Goal: Transaction & Acquisition: Purchase product/service

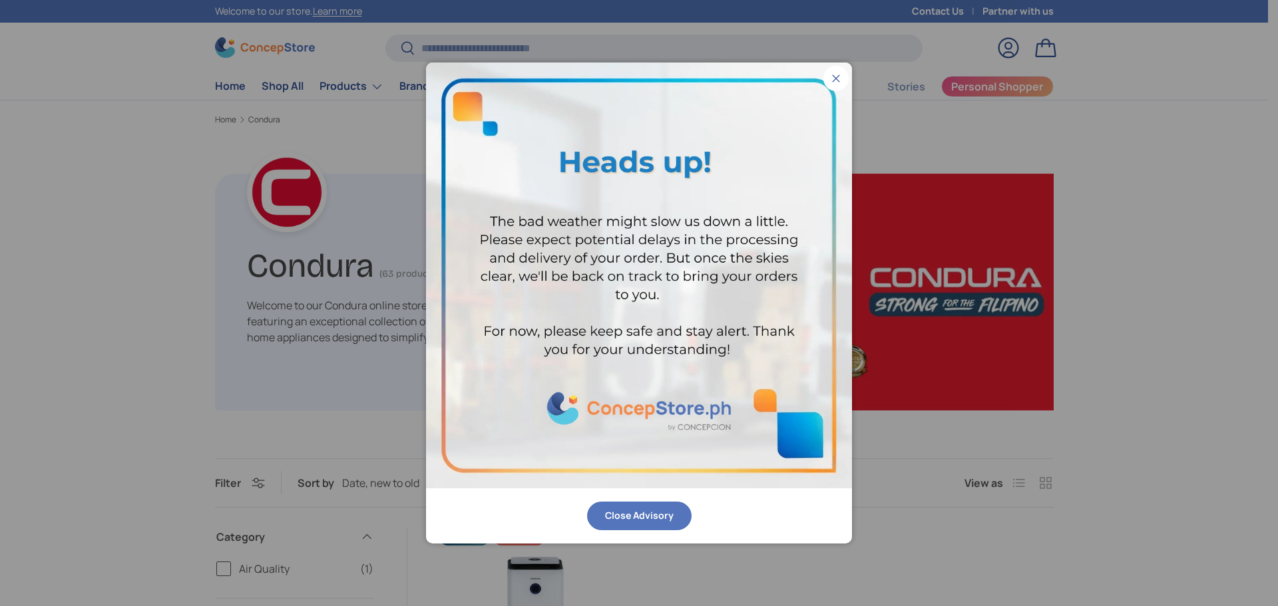
click at [641, 519] on button "Close Advisory" at bounding box center [639, 516] width 105 height 29
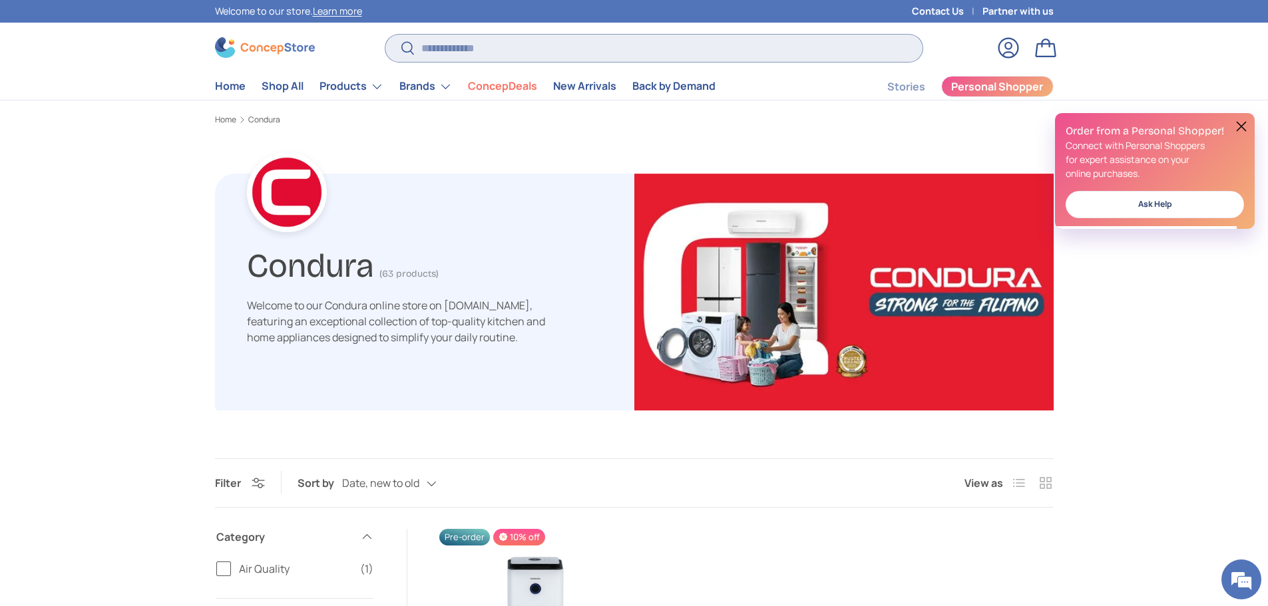
click at [471, 53] on input "Search" at bounding box center [653, 48] width 537 height 27
click at [290, 47] on img at bounding box center [265, 47] width 100 height 21
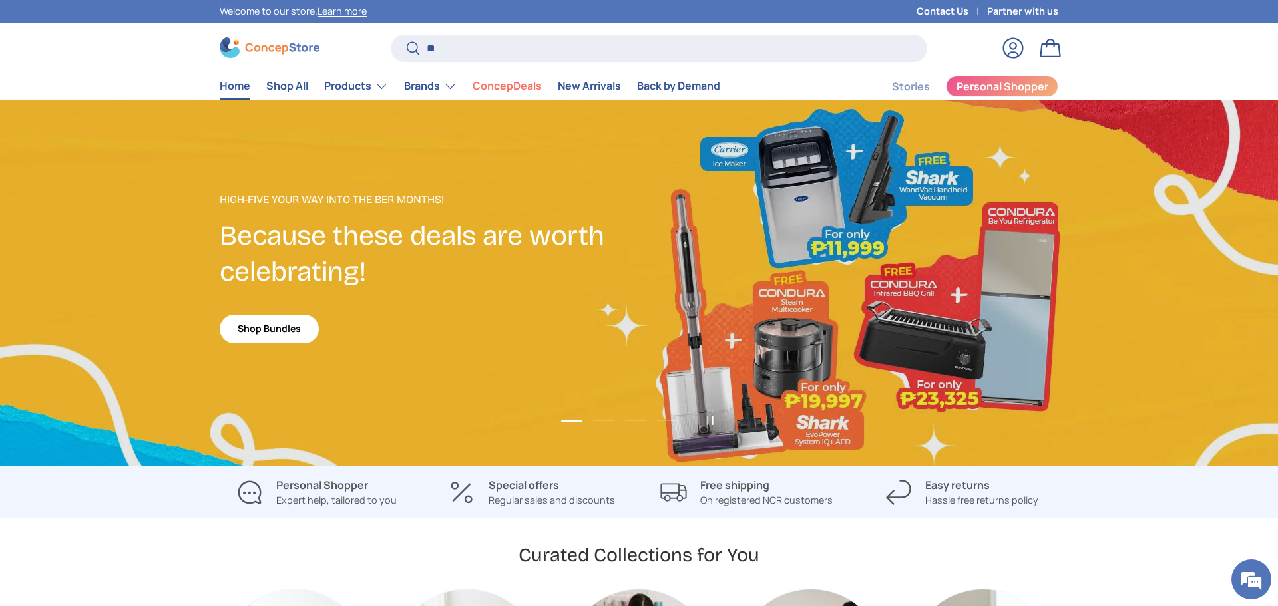
type input "**"
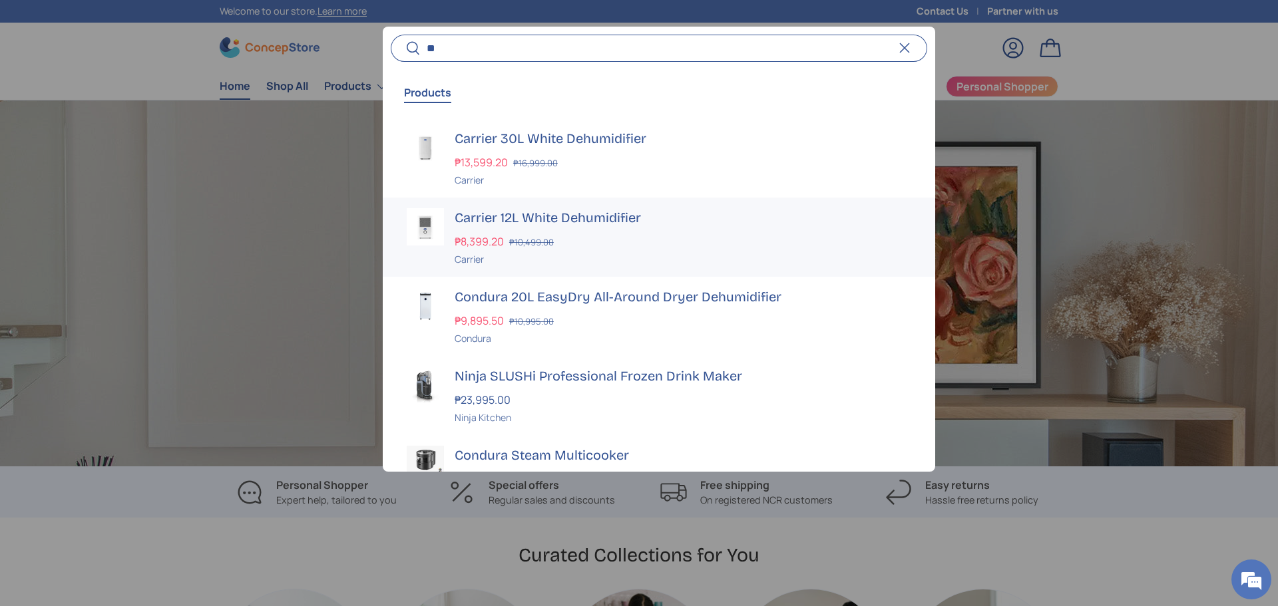
scroll to position [0, 3834]
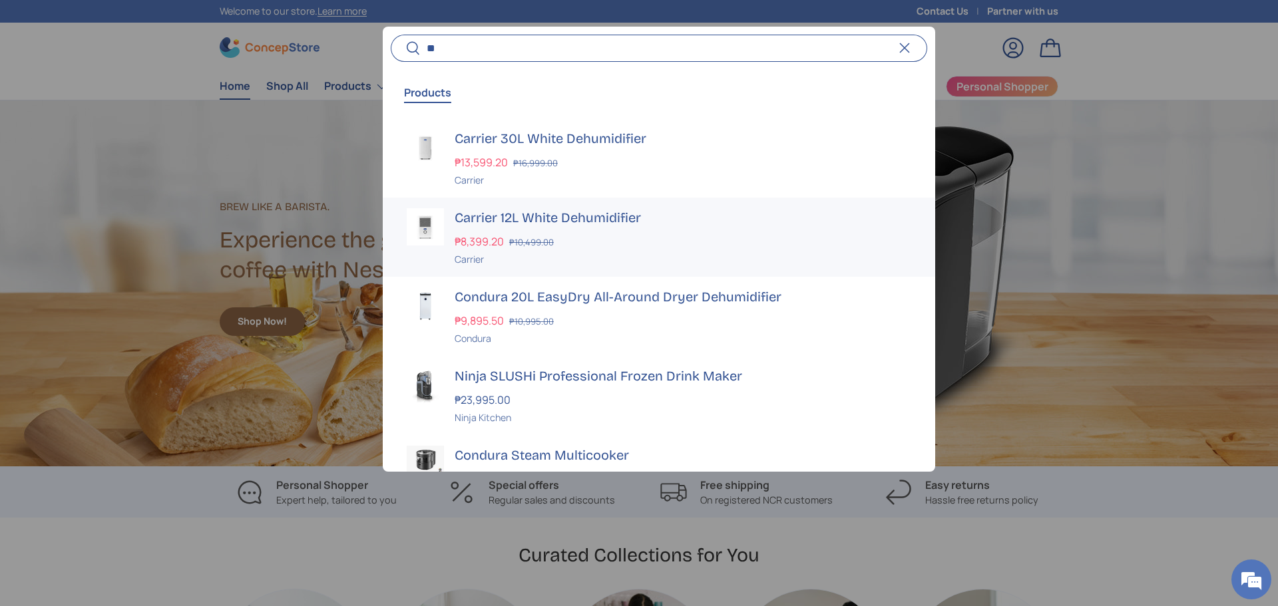
click at [676, 238] on div "₱8,399.20 ₱10,499.00" at bounding box center [683, 242] width 457 height 16
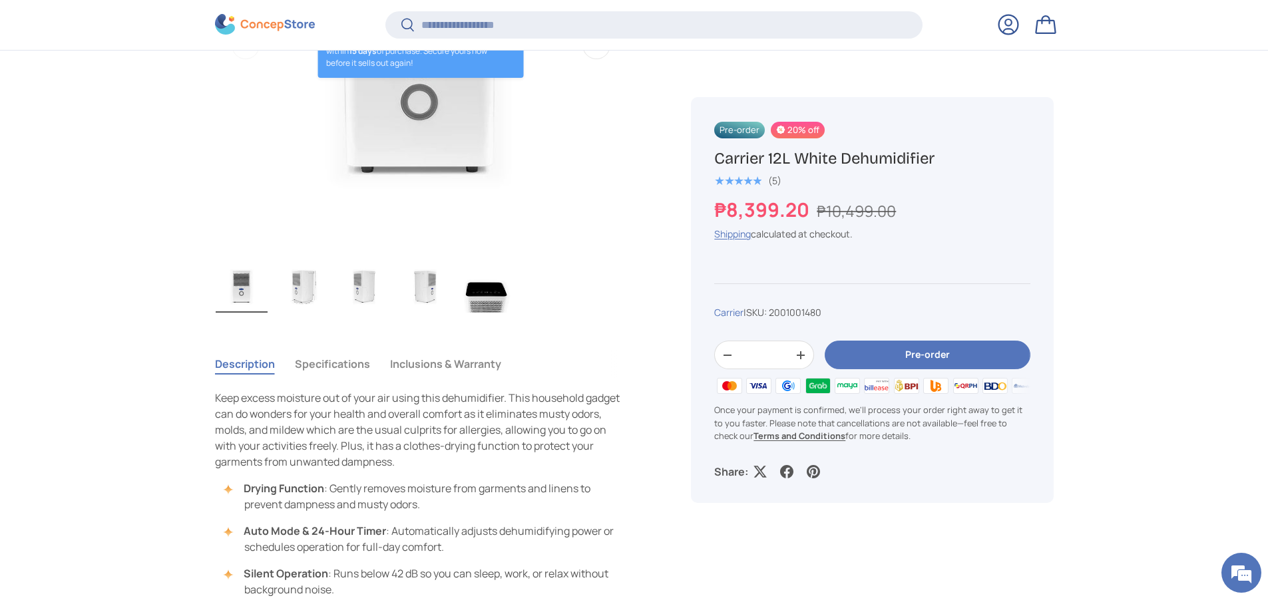
scroll to position [663, 0]
click at [310, 280] on img "Gallery Viewer" at bounding box center [303, 285] width 52 height 53
click at [354, 288] on img "Gallery Viewer" at bounding box center [364, 285] width 52 height 53
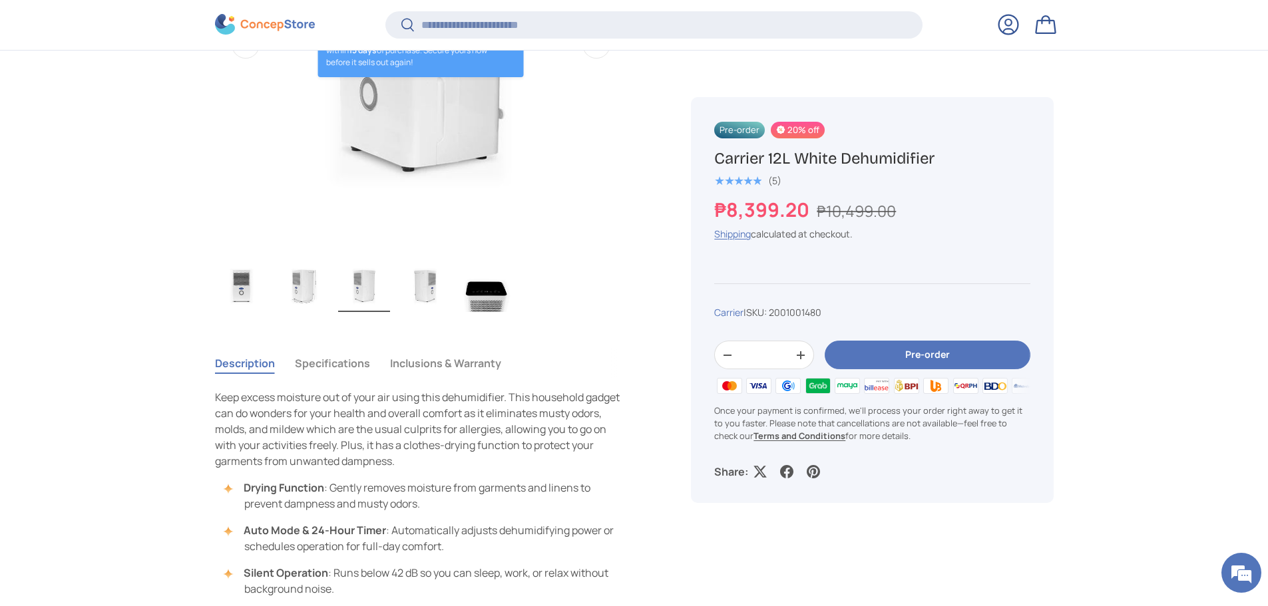
click at [429, 296] on img "Gallery Viewer" at bounding box center [425, 285] width 52 height 53
click at [475, 296] on img "Gallery Viewer" at bounding box center [487, 285] width 52 height 53
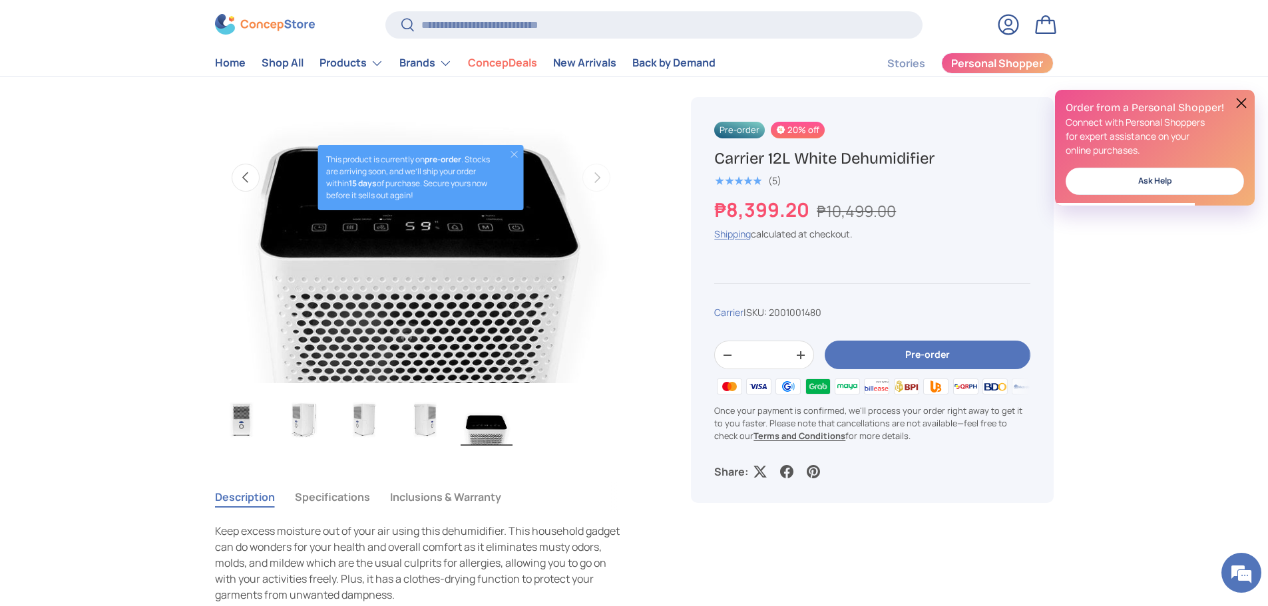
scroll to position [0, 0]
click at [509, 154] on button "Close" at bounding box center [514, 154] width 11 height 11
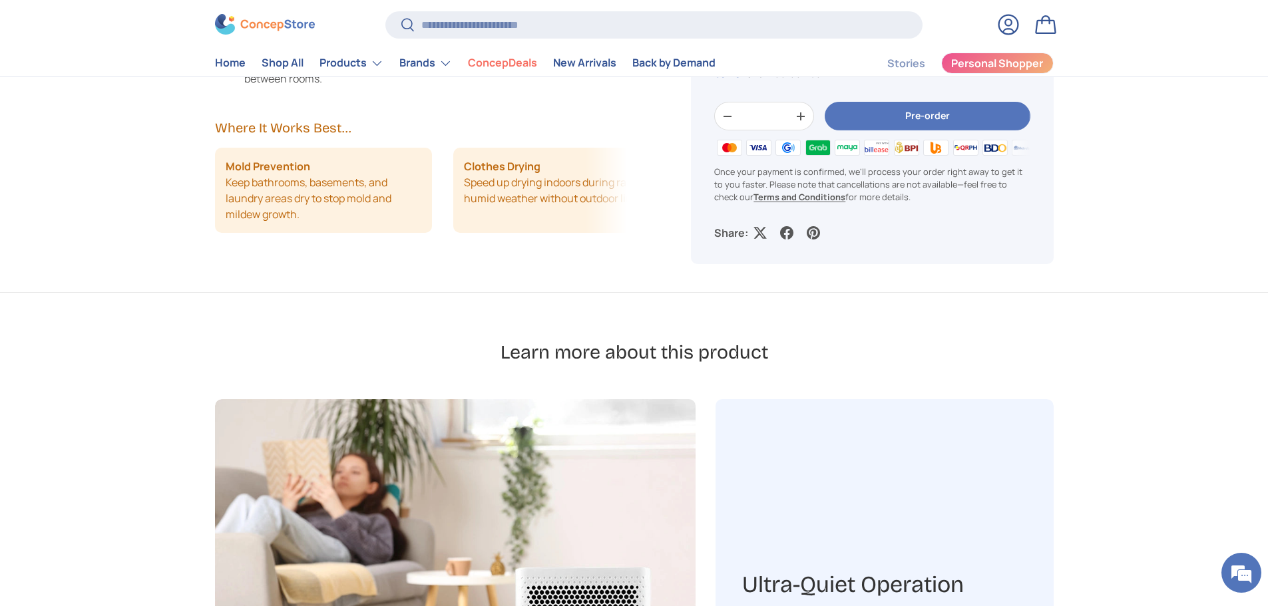
scroll to position [1198, 0]
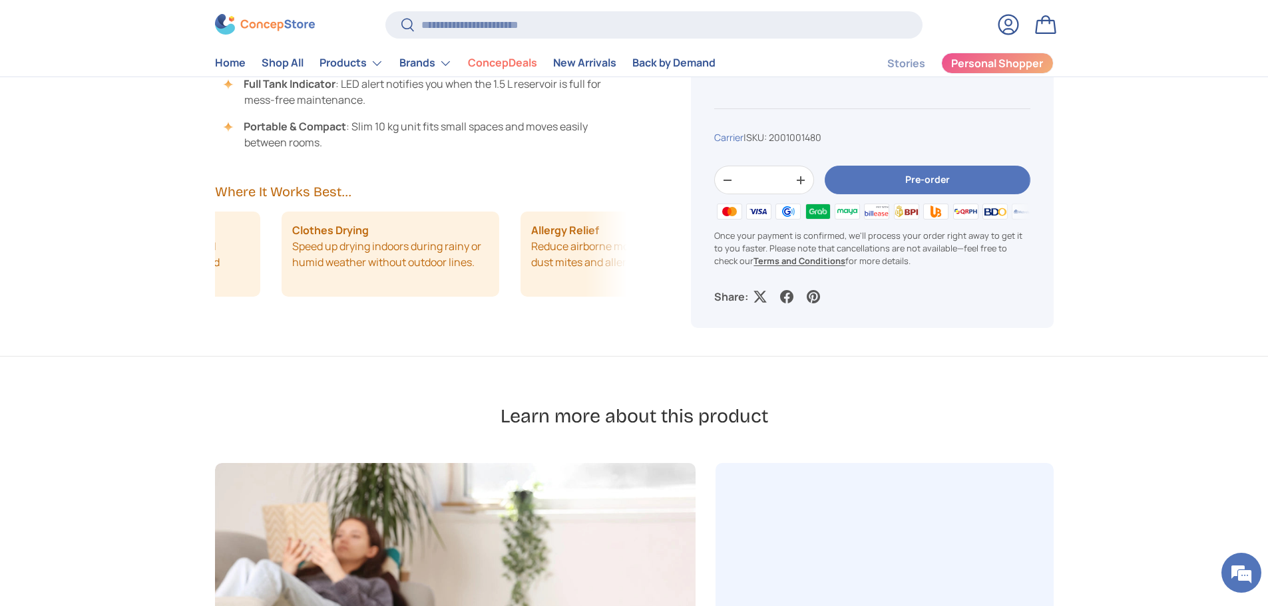
drag, startPoint x: 513, startPoint y: 252, endPoint x: 448, endPoint y: 254, distance: 65.3
click at [448, 254] on li "Clothes Drying Speed up drying indoors during rainy or humid weather without ou…" at bounding box center [391, 254] width 218 height 85
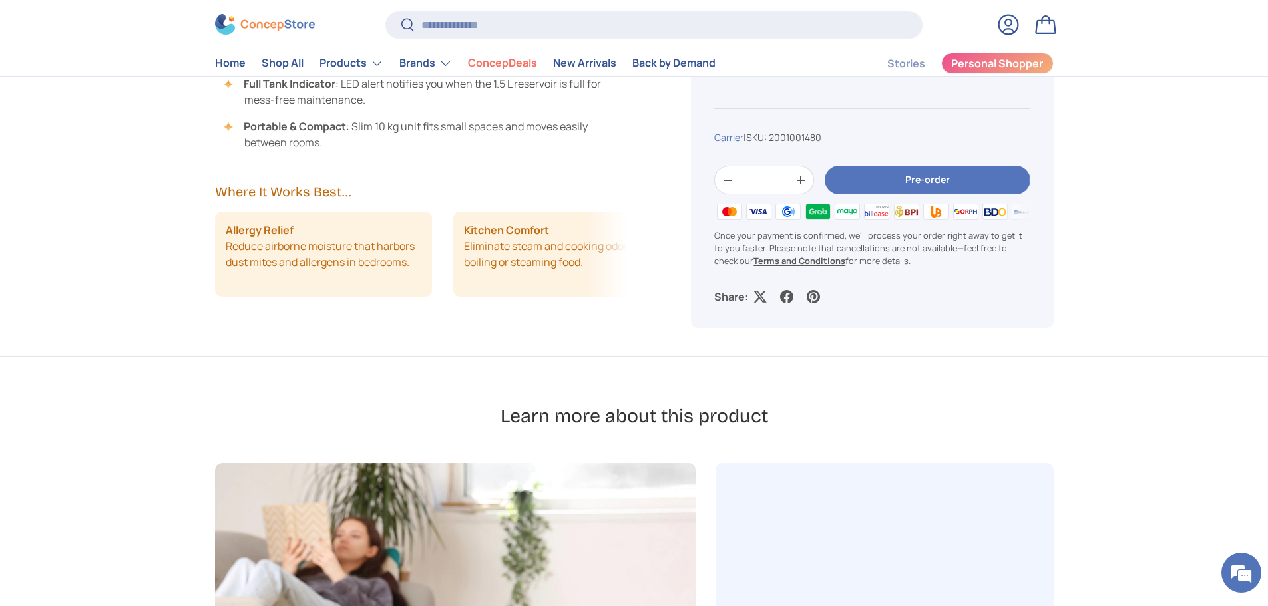
drag, startPoint x: 542, startPoint y: 274, endPoint x: 443, endPoint y: 269, distance: 98.6
click at [443, 269] on div "Mold Prevention Keep bathrooms, basements, and laundry areas dry to stop mold a…" at bounding box center [421, 254] width 413 height 85
drag, startPoint x: 485, startPoint y: 266, endPoint x: 446, endPoint y: 276, distance: 39.9
click at [446, 276] on div "Mold Prevention Keep bathrooms, basements, and laundry areas dry to stop mold a…" at bounding box center [421, 254] width 413 height 85
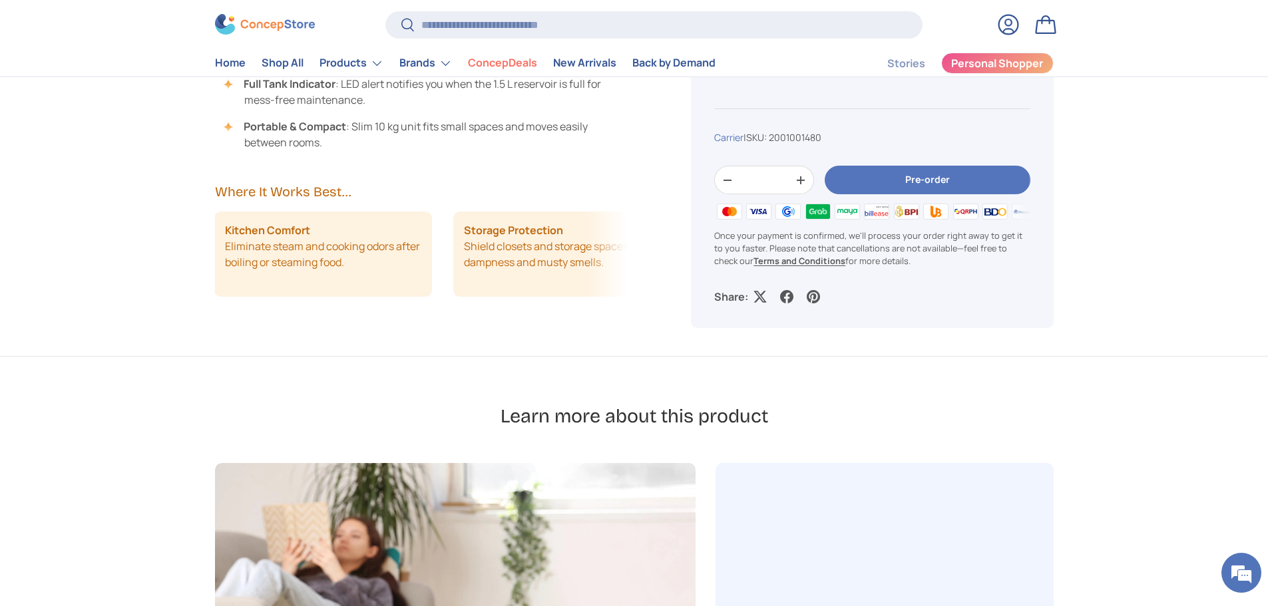
drag, startPoint x: 475, startPoint y: 266, endPoint x: 423, endPoint y: 265, distance: 52.6
click at [423, 265] on li "Kitchen Comfort Eliminate steam and cooking odors after boiling or steaming foo…" at bounding box center [323, 254] width 218 height 85
drag, startPoint x: 507, startPoint y: 274, endPoint x: 423, endPoint y: 276, distance: 84.6
click at [423, 276] on li "Storage Protection Shield closets and storage spaces from dampness and musty sm…" at bounding box center [519, 254] width 218 height 85
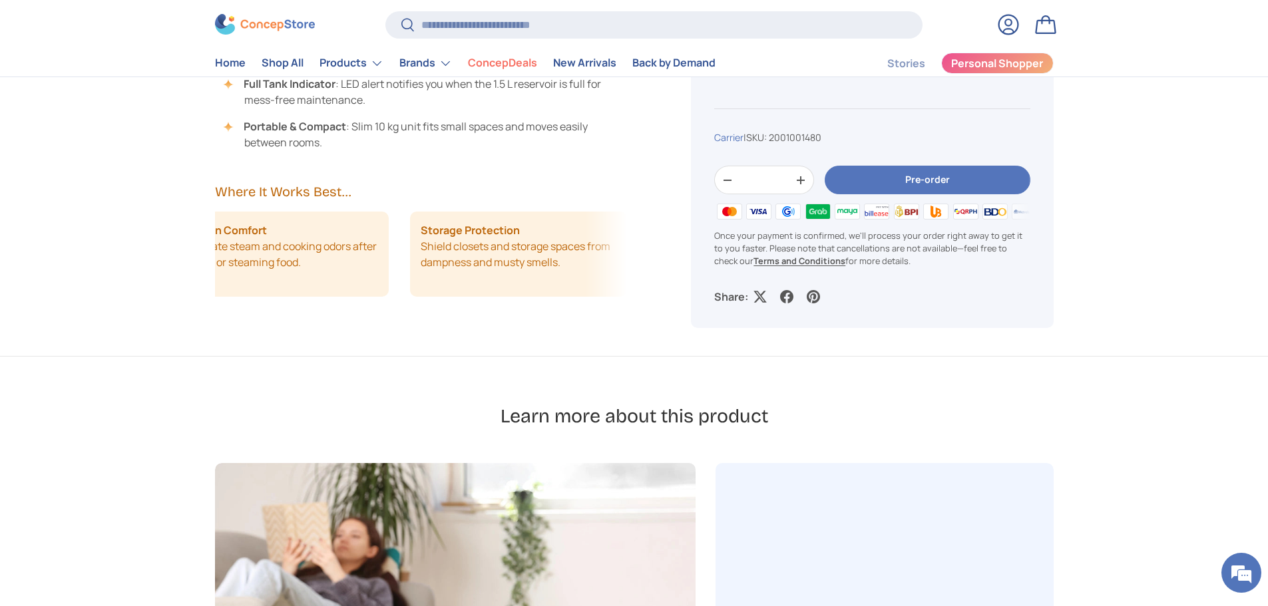
drag, startPoint x: 472, startPoint y: 262, endPoint x: 435, endPoint y: 269, distance: 37.2
click at [435, 269] on li "Storage Protection Shield closets and storage spaces from dampness and musty sm…" at bounding box center [519, 254] width 218 height 85
drag, startPoint x: 481, startPoint y: 256, endPoint x: 386, endPoint y: 250, distance: 95.4
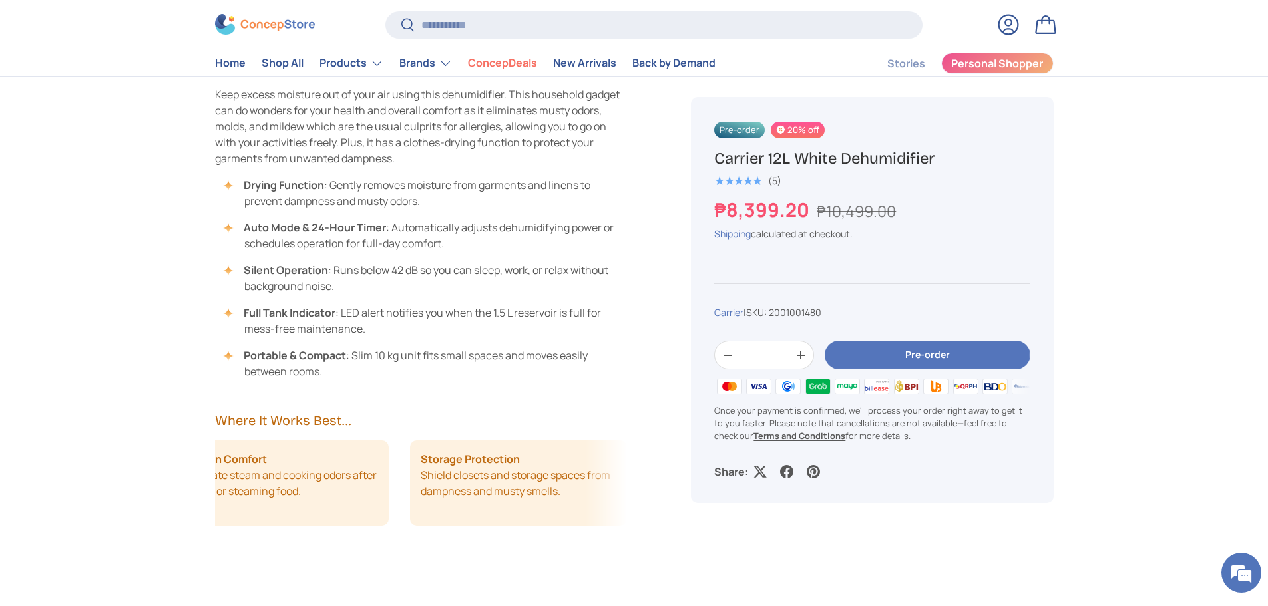
scroll to position [865, 0]
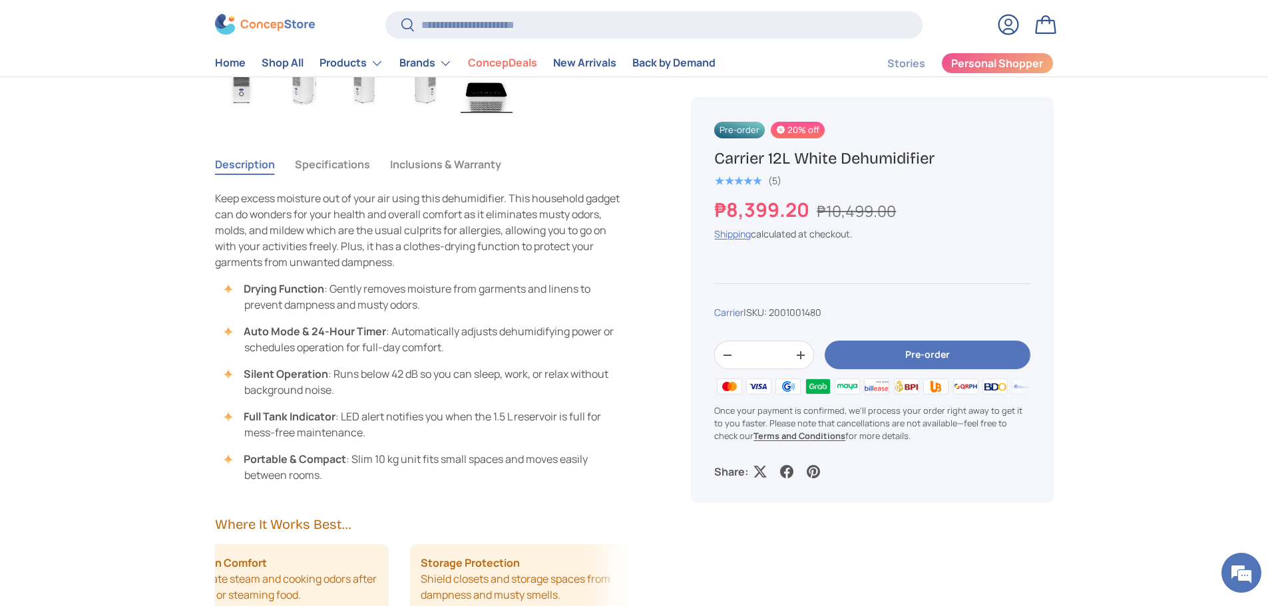
click at [779, 160] on h1 "Carrier 12L White Dehumidifier" at bounding box center [872, 158] width 316 height 21
copy div "Carrier 12L White Dehumidifier"
click at [1239, 570] on em at bounding box center [1241, 573] width 36 height 36
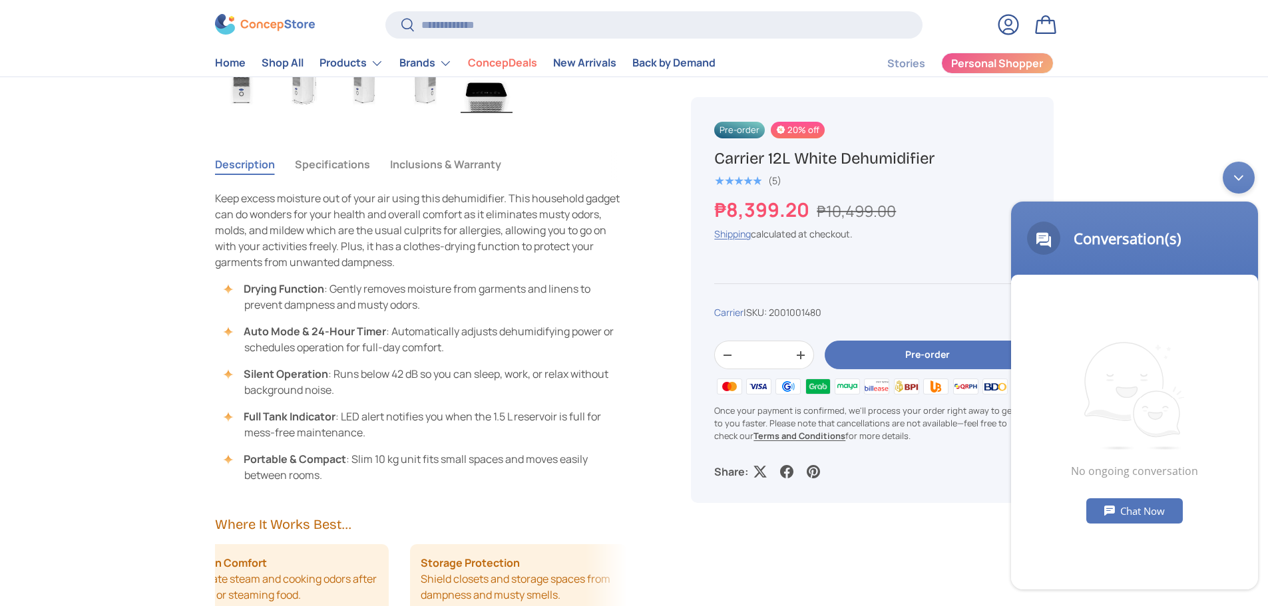
click at [1135, 505] on div "Chat Now" at bounding box center [1134, 511] width 97 height 25
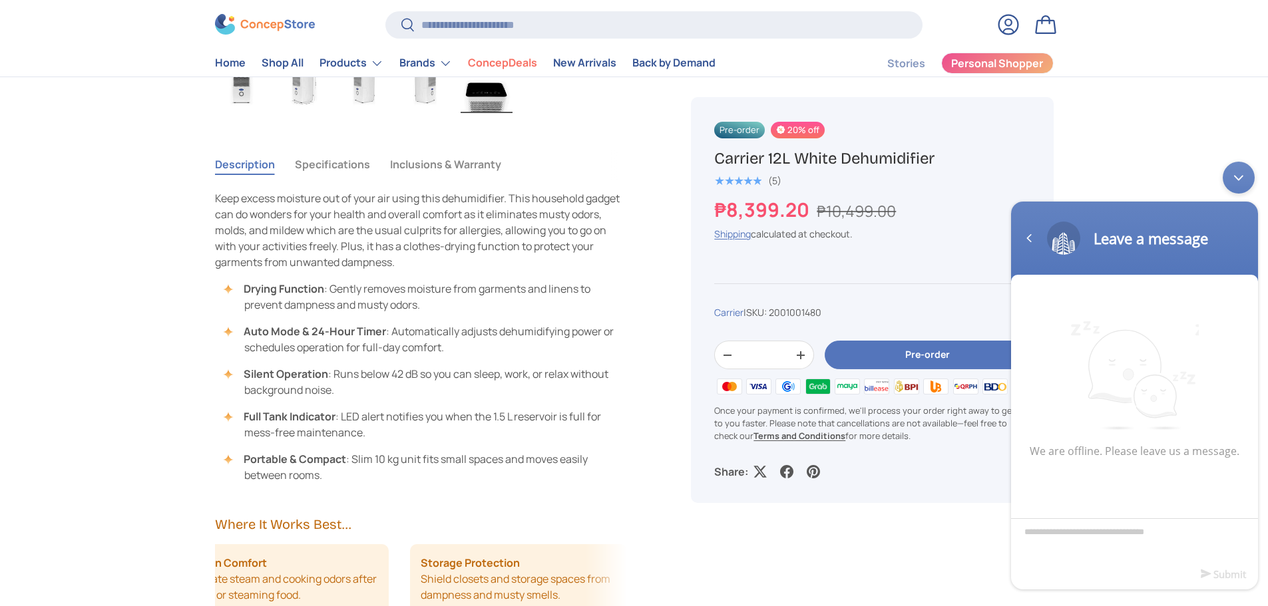
click at [1117, 537] on textarea "Type your message and click 'Submit'" at bounding box center [1134, 542] width 247 height 47
type textarea "**********"
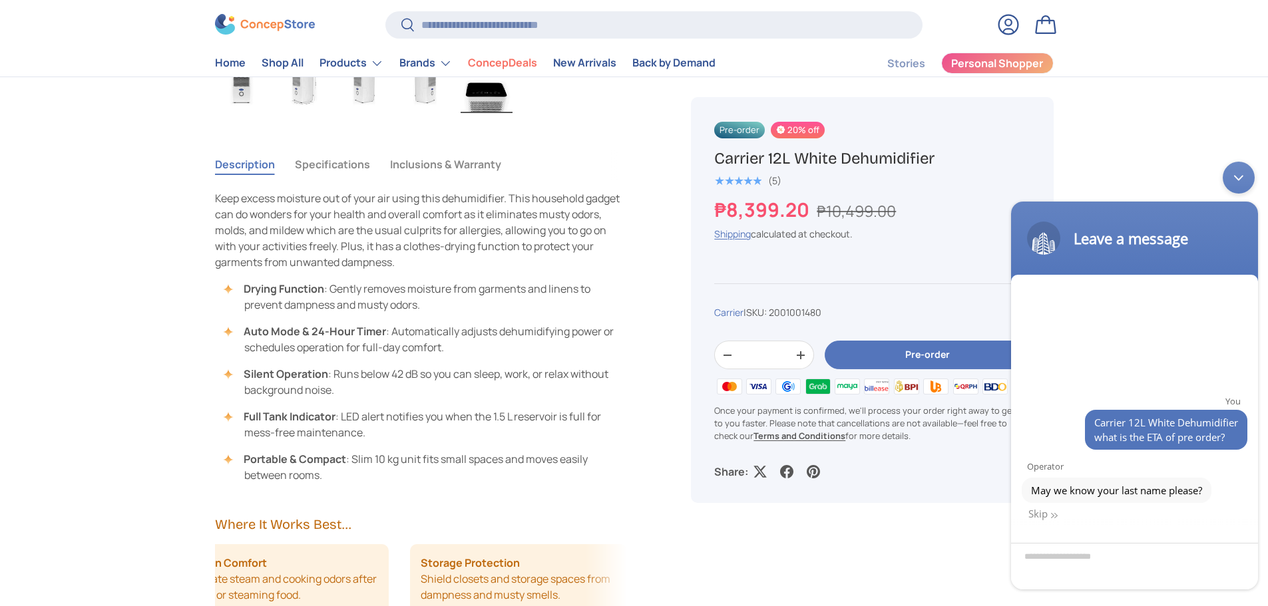
click at [1236, 177] on div "Minimize live chat window" at bounding box center [1239, 178] width 32 height 32
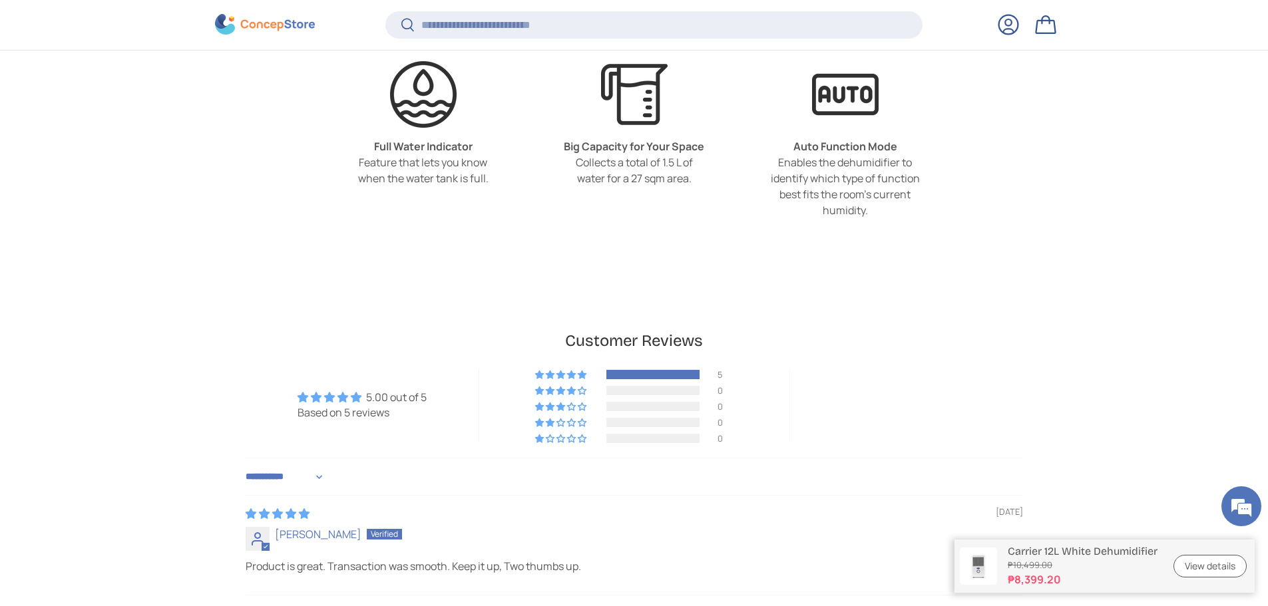
scroll to position [2862, 0]
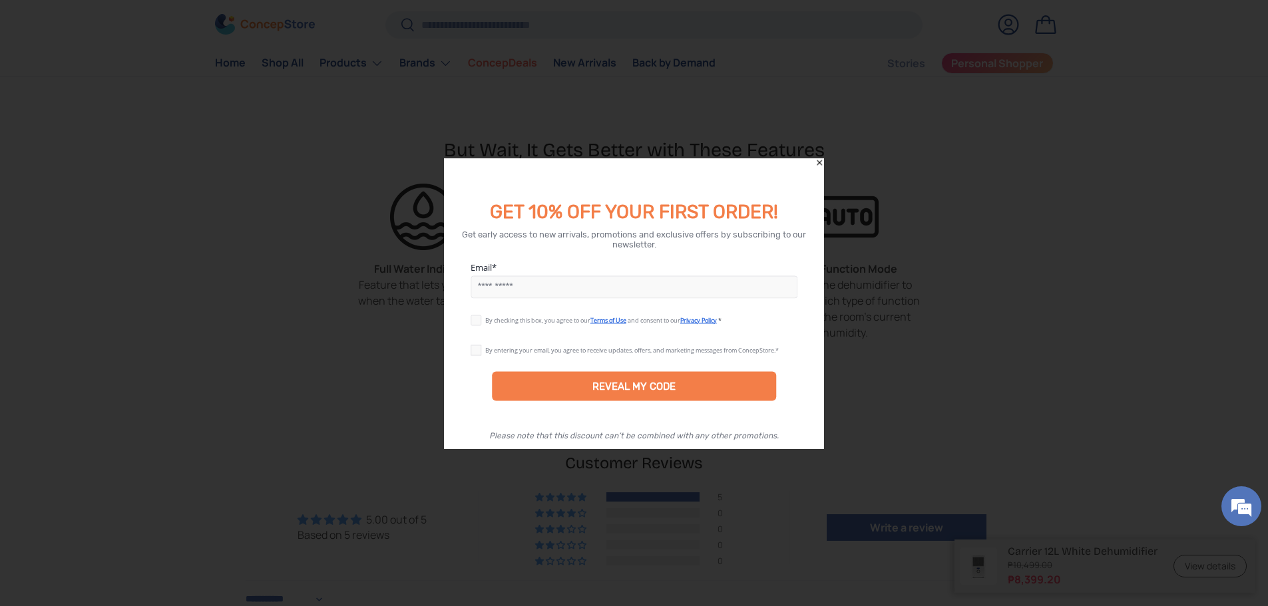
click at [509, 291] on input "Email" at bounding box center [635, 287] width 328 height 23
type input "**********"
click at [485, 318] on span "By checking this box, you agree to our" at bounding box center [537, 320] width 105 height 9
click at [477, 349] on label at bounding box center [478, 347] width 15 height 11
click at [481, 320] on label at bounding box center [478, 317] width 15 height 11
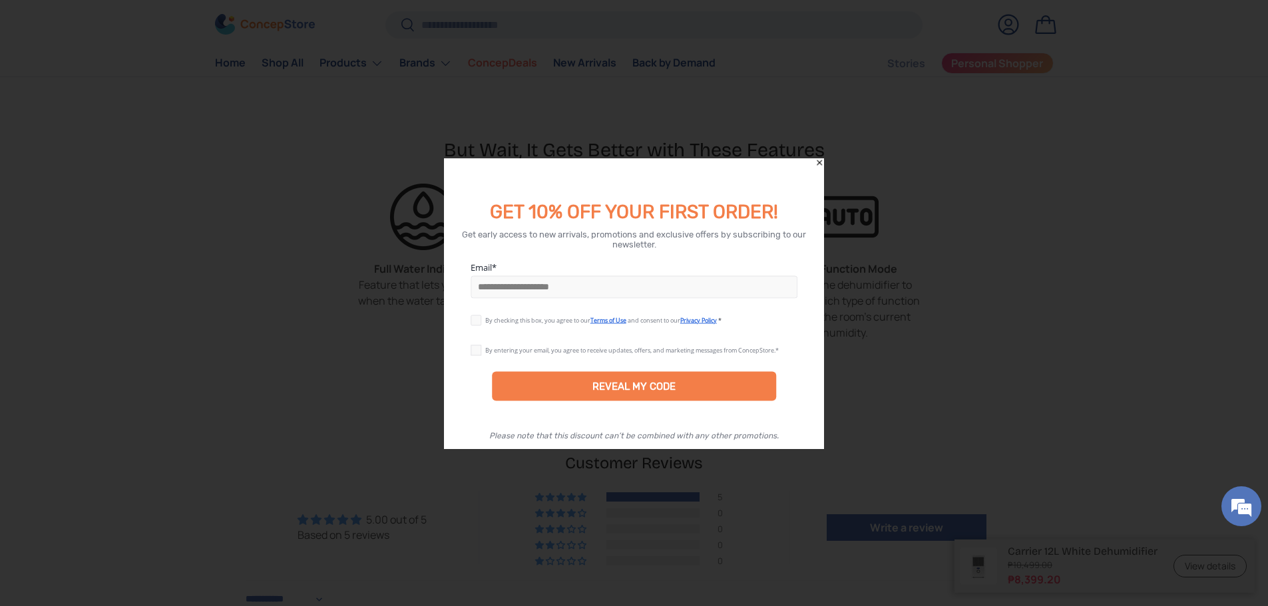
click at [475, 353] on label at bounding box center [478, 347] width 15 height 11
click at [477, 353] on label at bounding box center [478, 347] width 15 height 11
drag, startPoint x: 545, startPoint y: 391, endPoint x: 581, endPoint y: 393, distance: 36.7
click at [545, 391] on div "REVEAL MY CODE" at bounding box center [634, 385] width 285 height 29
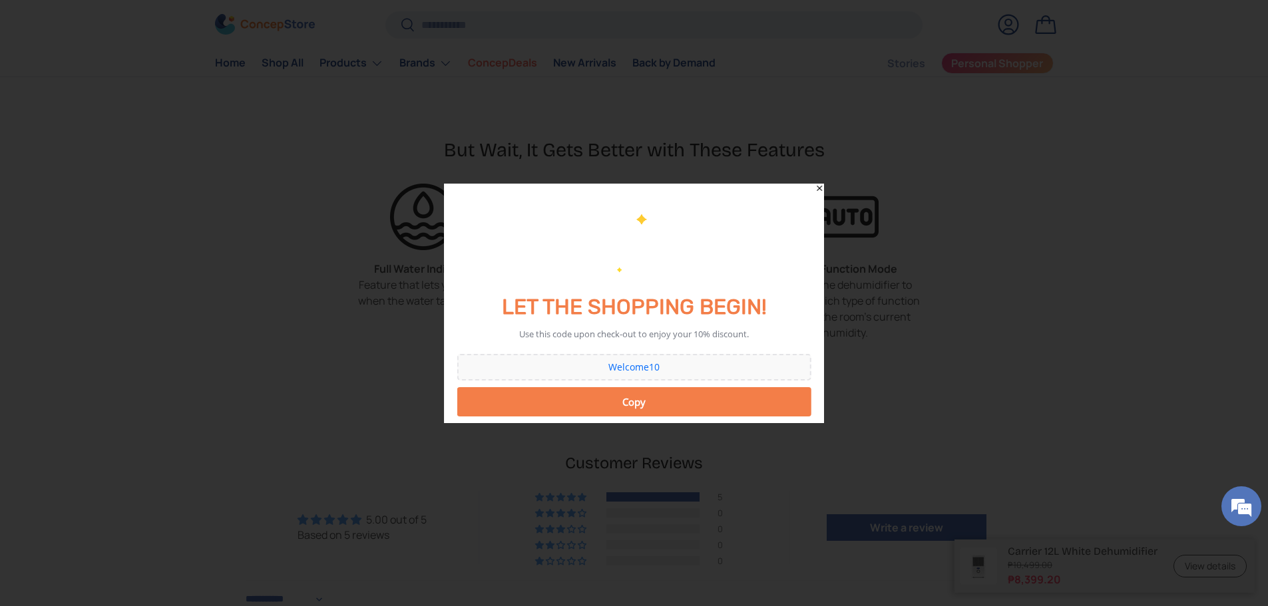
click at [643, 367] on div "Welcome10" at bounding box center [634, 367] width 341 height 9
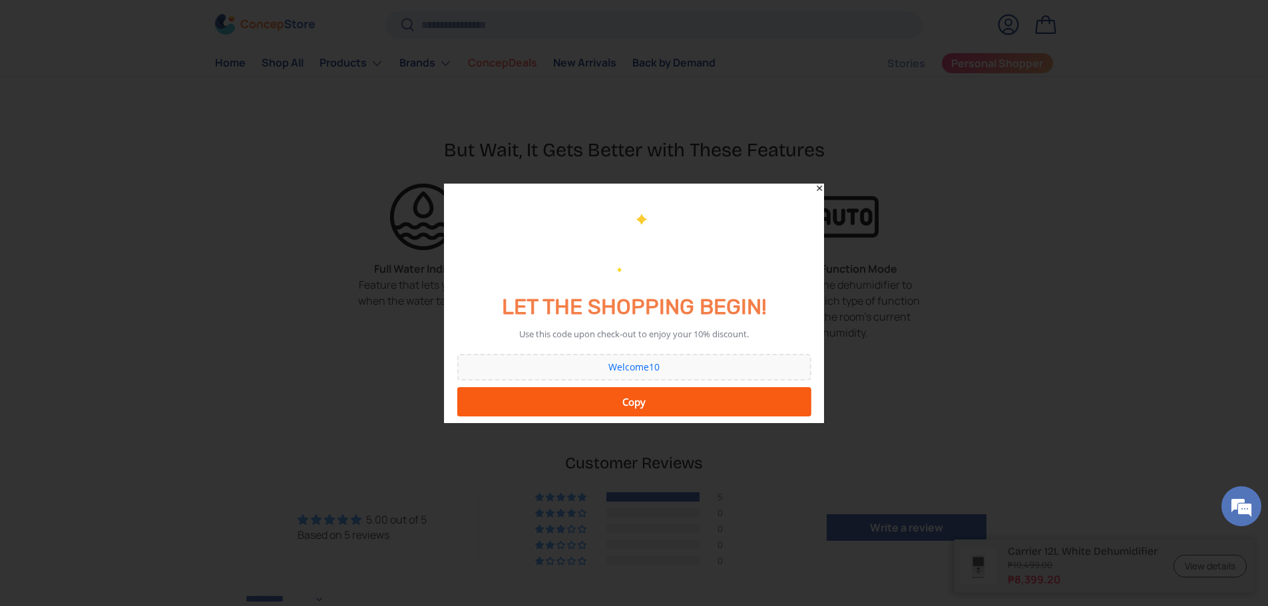
click at [662, 405] on div "Copy" at bounding box center [634, 402] width 337 height 27
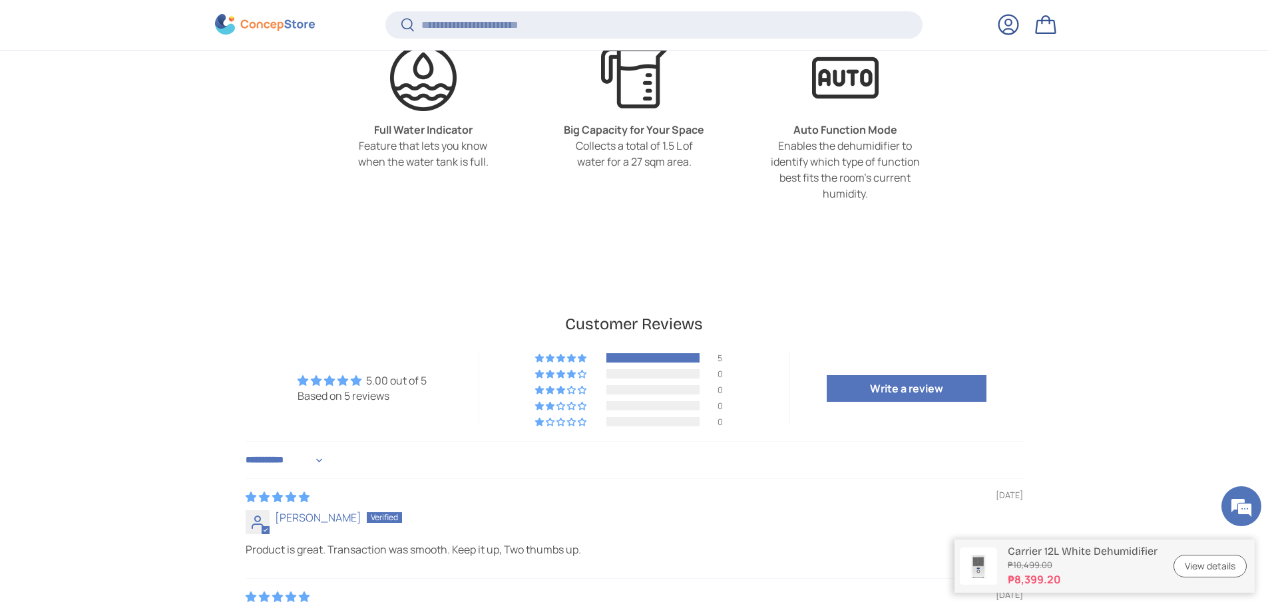
scroll to position [3059, 0]
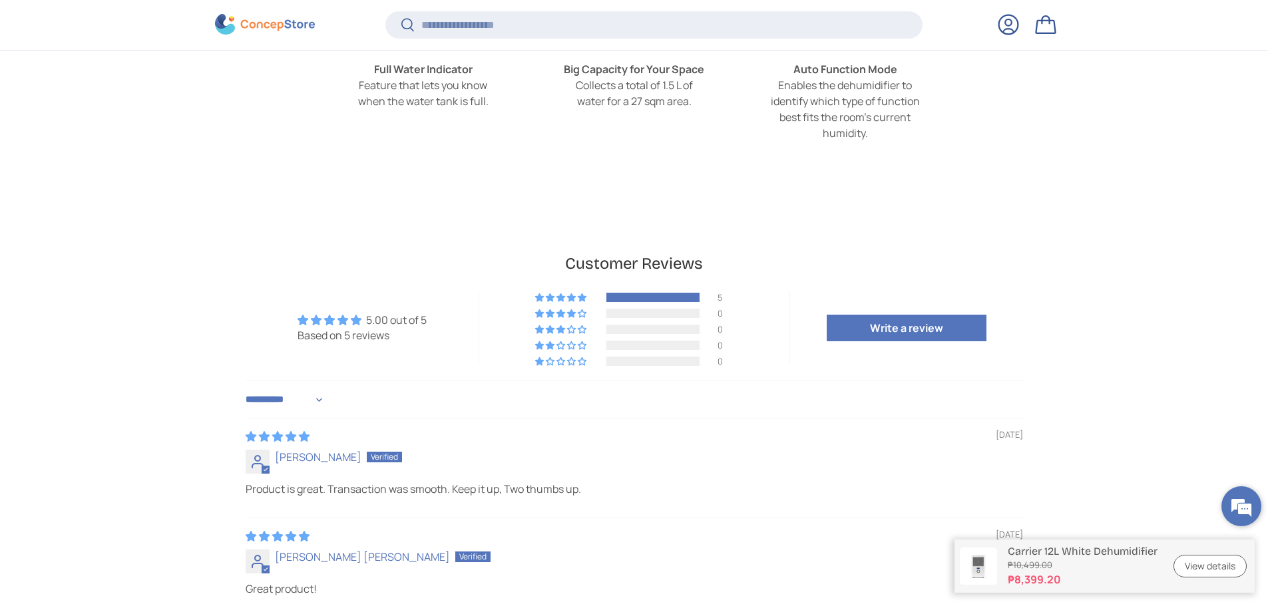
click at [1234, 507] on em at bounding box center [1241, 507] width 36 height 36
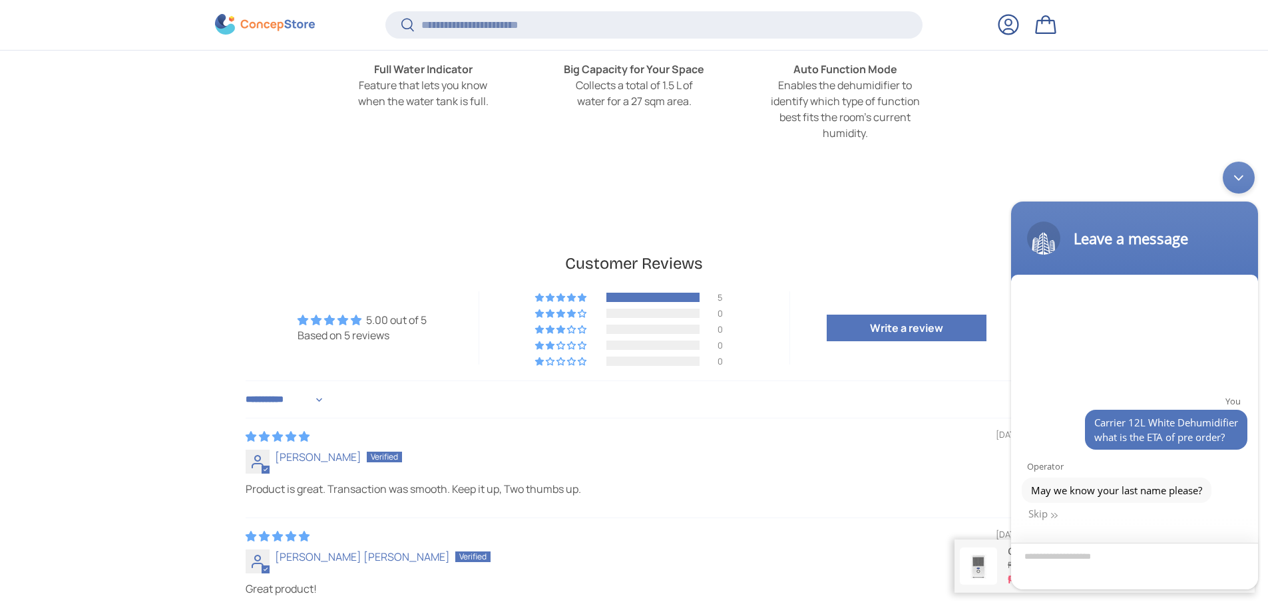
click at [1162, 565] on textarea "Enter your last name" at bounding box center [1134, 566] width 247 height 47
click at [1052, 515] on em at bounding box center [1054, 515] width 7 height 7
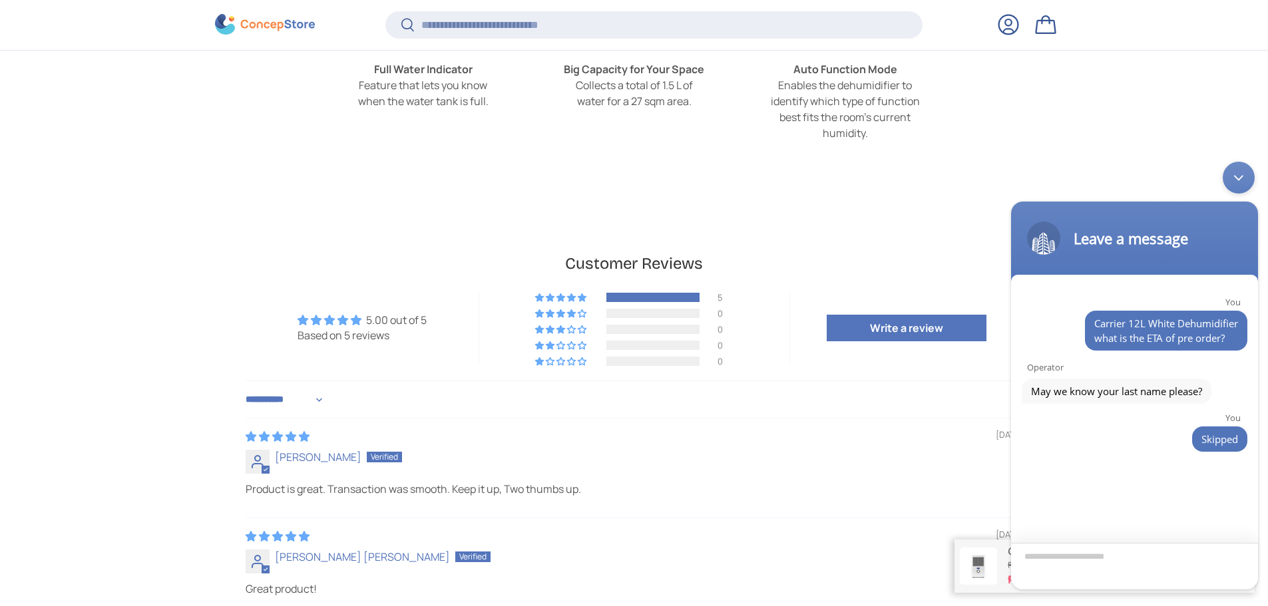
scroll to position [2, 0]
paste textarea "*********"
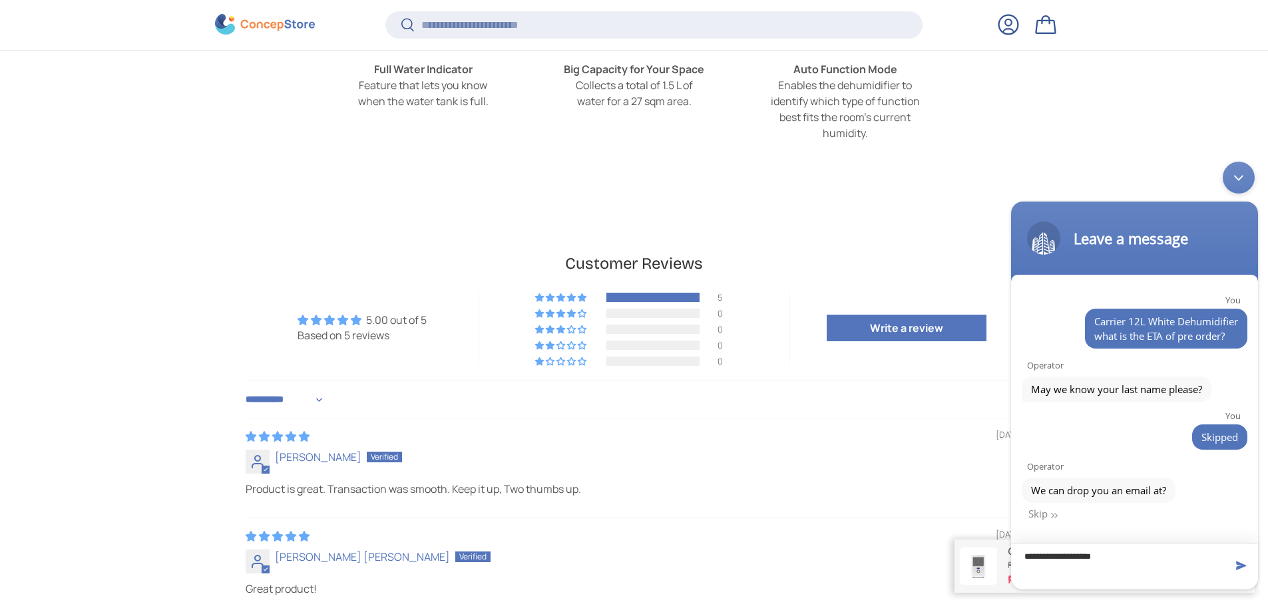
type textarea "**********"
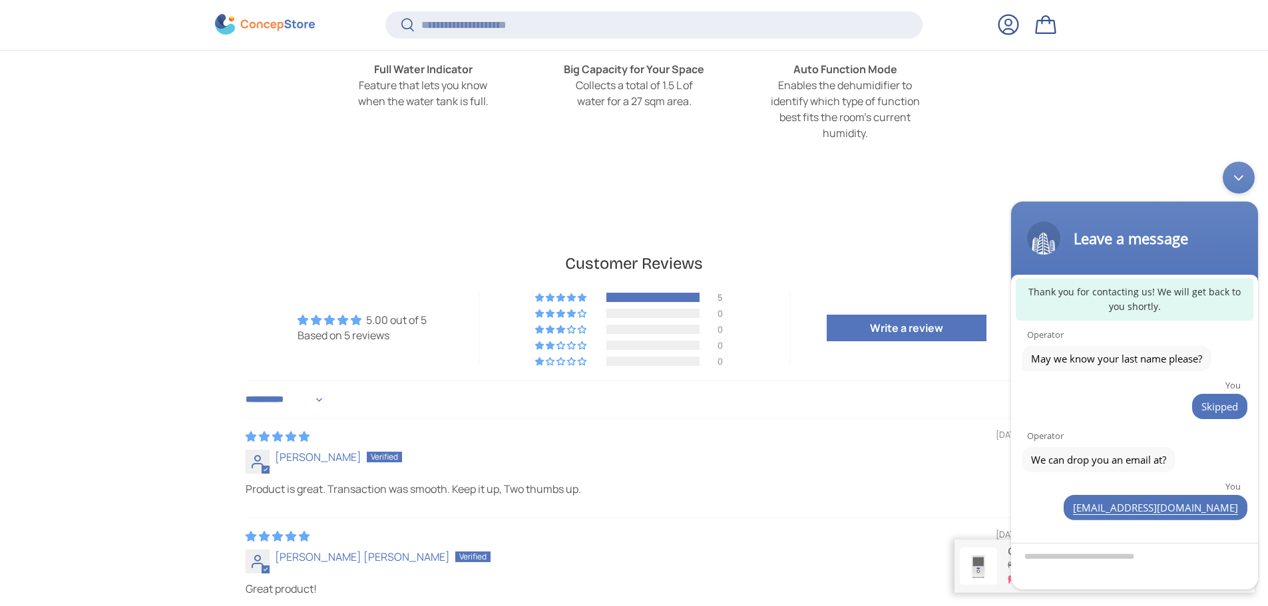
click at [1235, 189] on div "Minimize live chat window" at bounding box center [1239, 178] width 32 height 32
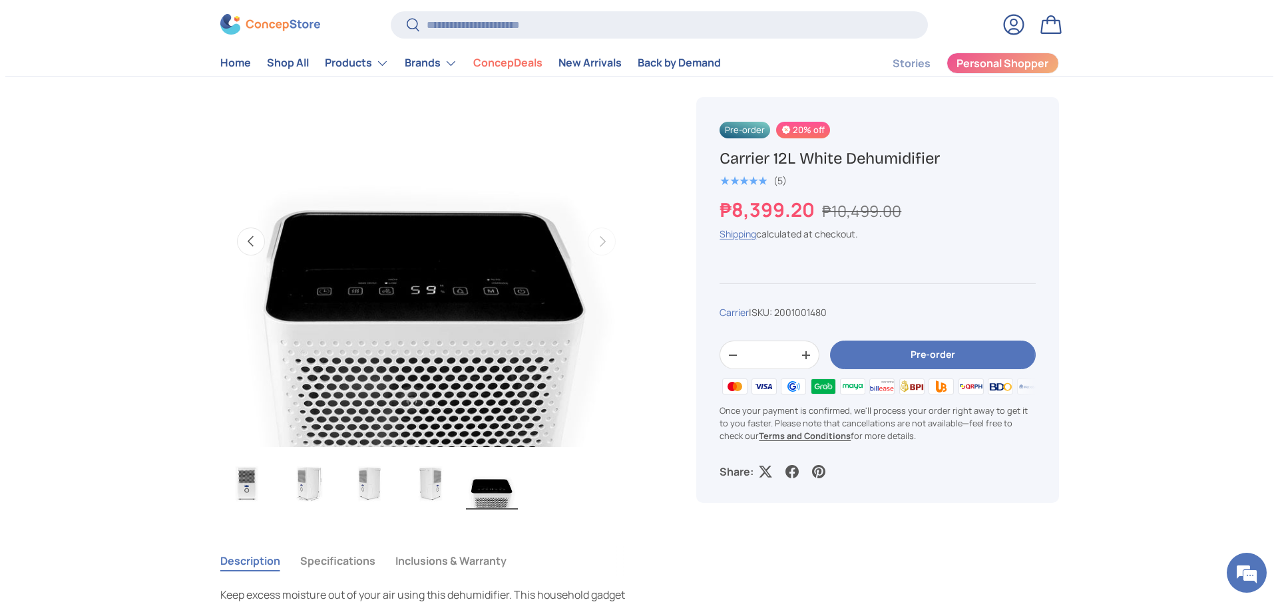
scroll to position [467, 0]
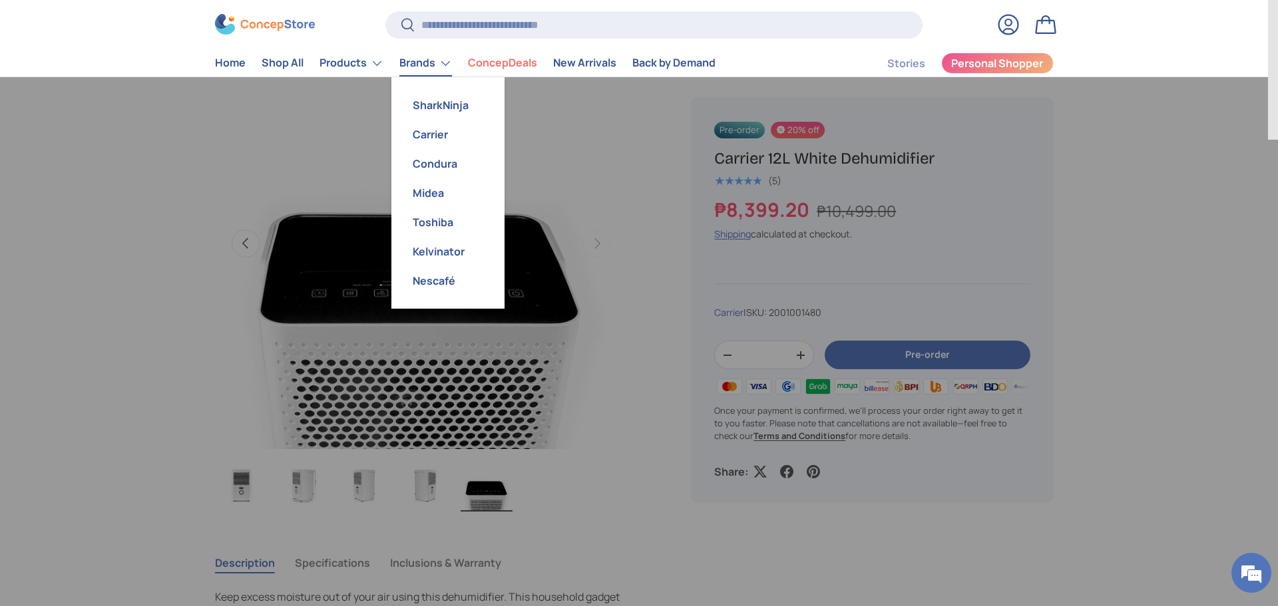
click at [423, 59] on link "Brands" at bounding box center [425, 63] width 53 height 27
click at [439, 132] on link "Carrier" at bounding box center [447, 134] width 97 height 29
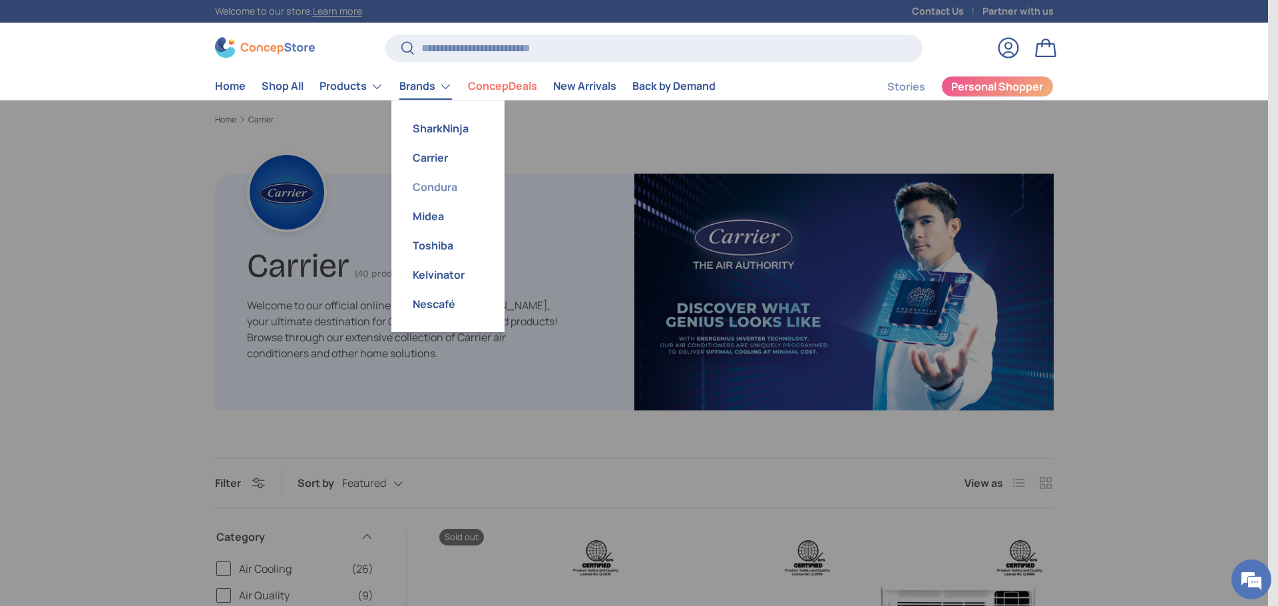
click at [445, 185] on link "Condura" at bounding box center [447, 186] width 97 height 29
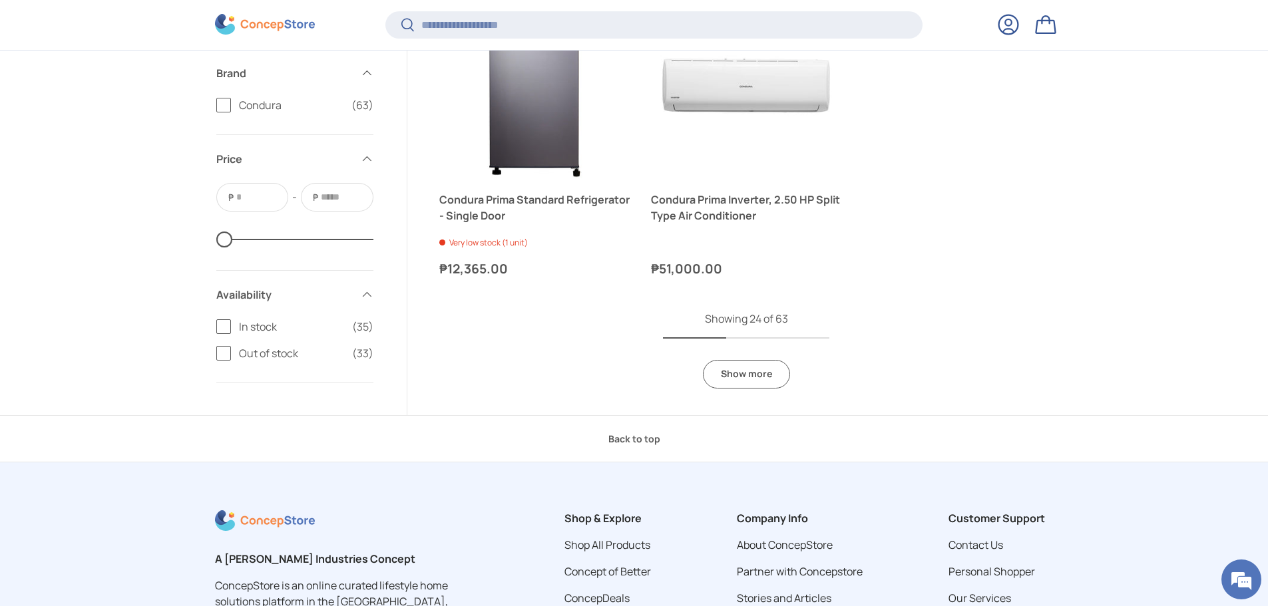
scroll to position [2926, 0]
click at [766, 375] on link "Show more" at bounding box center [746, 373] width 87 height 29
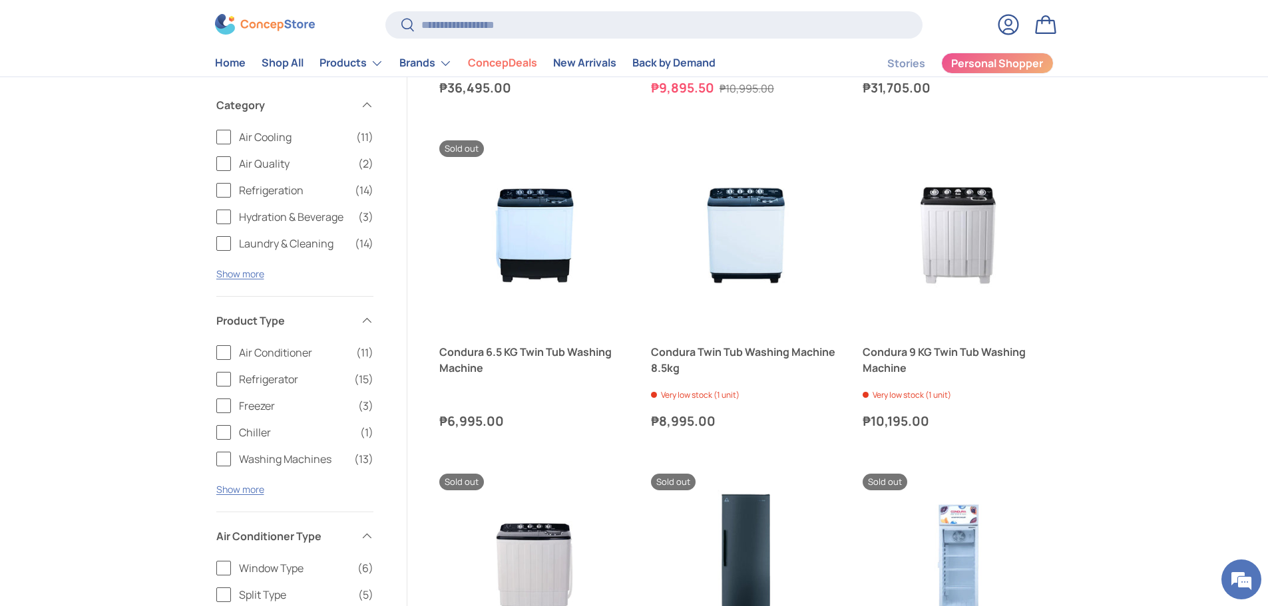
scroll to position [1132, 0]
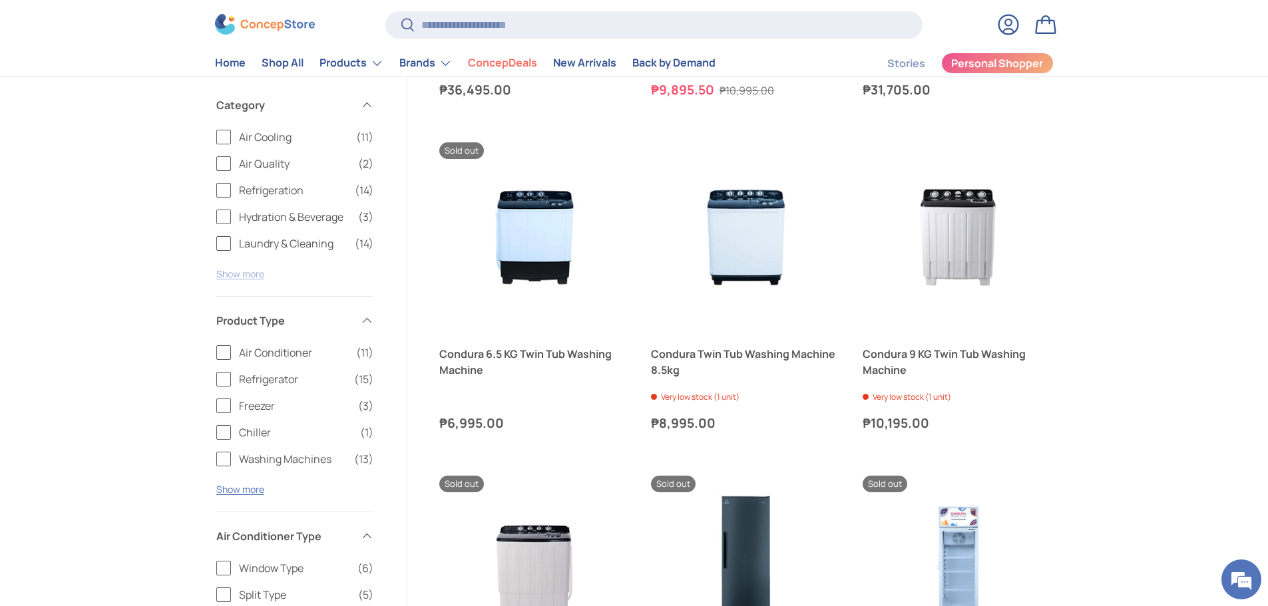
click at [253, 273] on button "Show more" at bounding box center [240, 274] width 48 height 13
click at [276, 164] on span "Air Quality" at bounding box center [294, 164] width 111 height 16
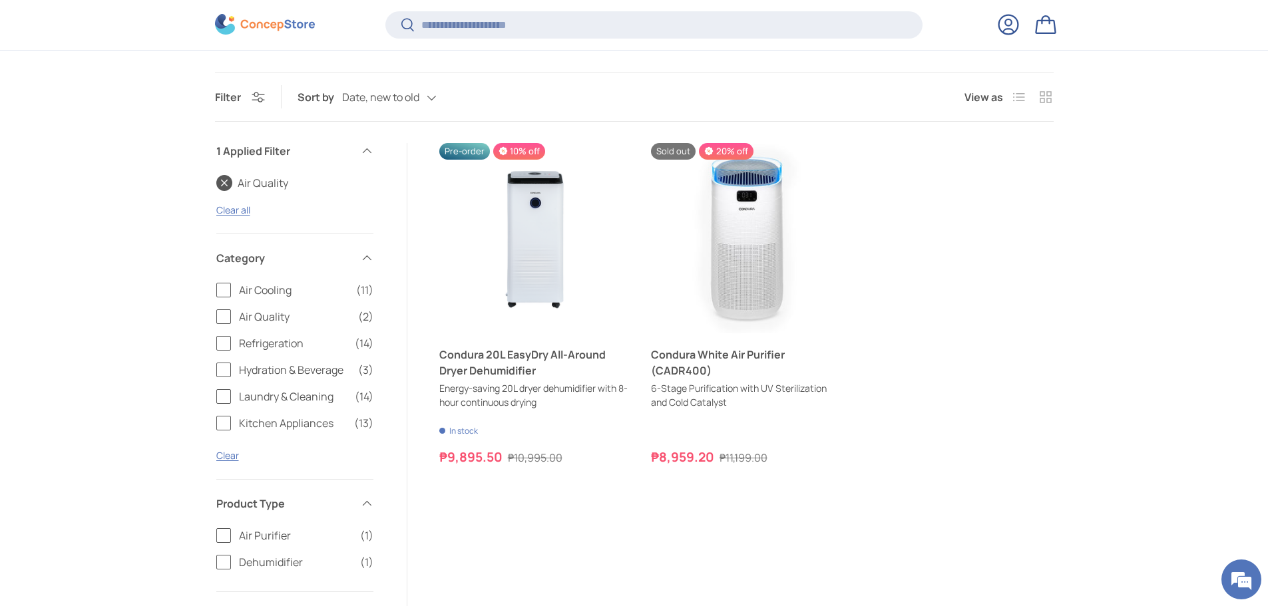
scroll to position [389, 0]
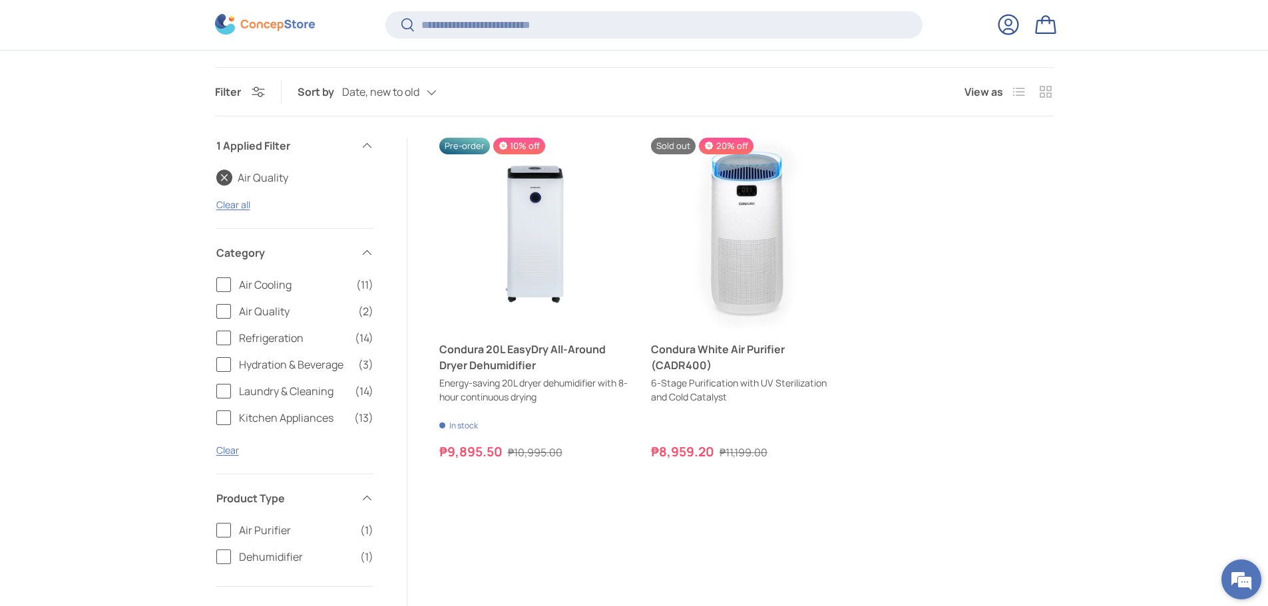
click at [1247, 585] on em at bounding box center [1241, 580] width 36 height 36
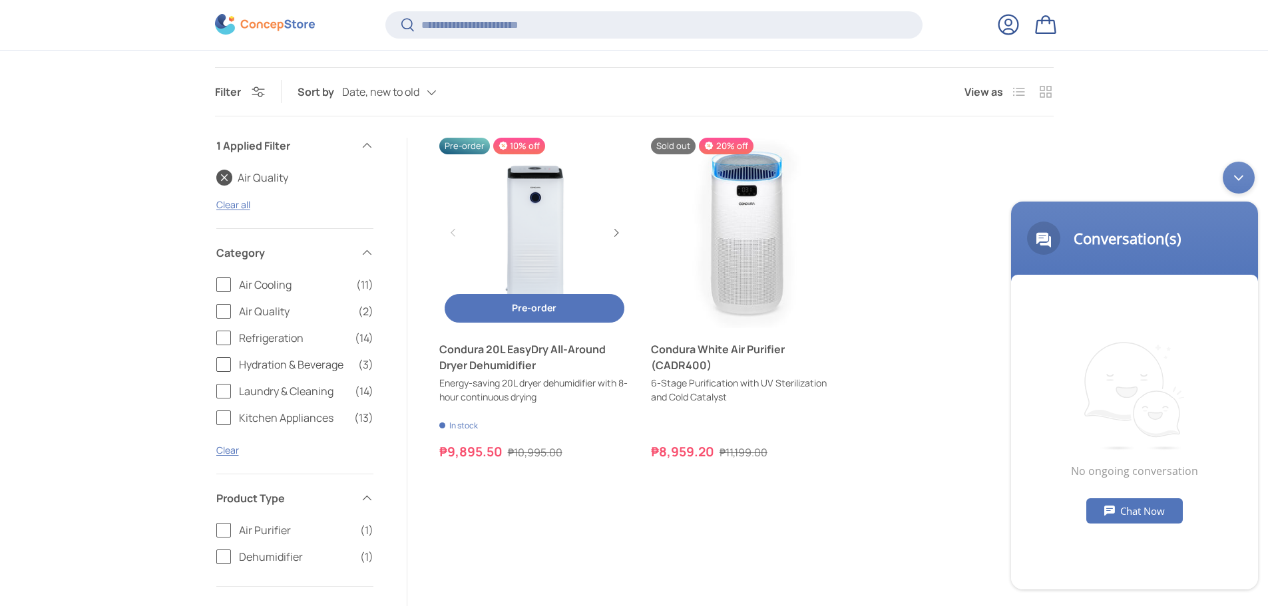
click at [465, 373] on link "Condura 20L EasyDry All-Around Dryer Dehumidifier" at bounding box center [534, 357] width 190 height 32
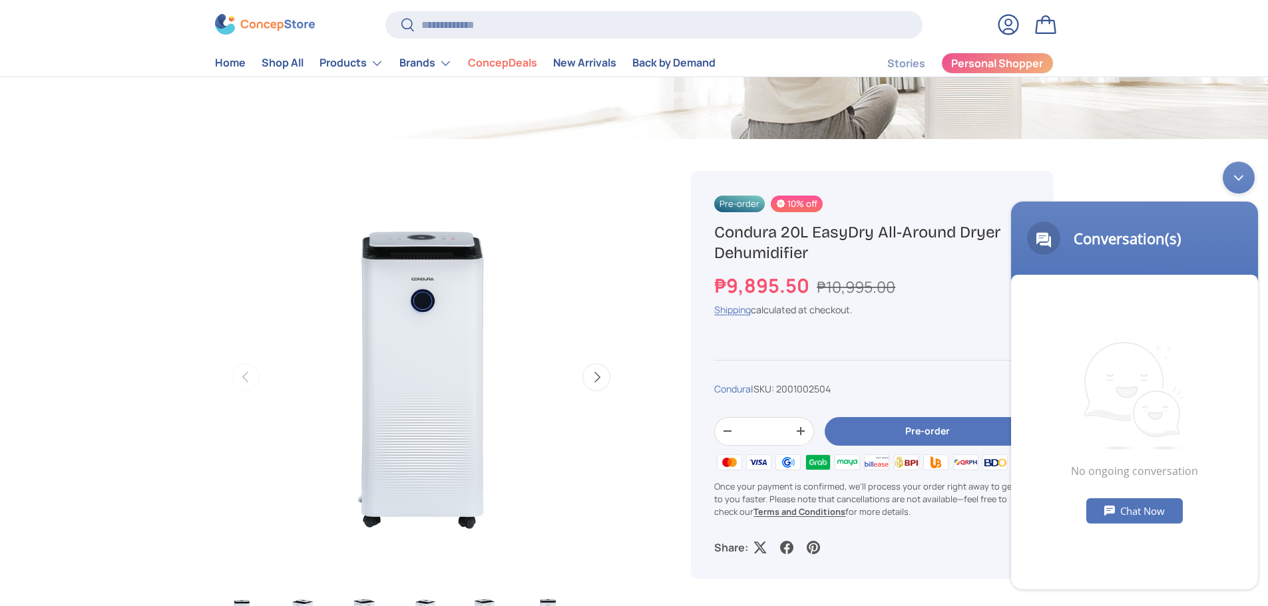
click at [1243, 179] on div "Minimize live chat window" at bounding box center [1239, 178] width 32 height 32
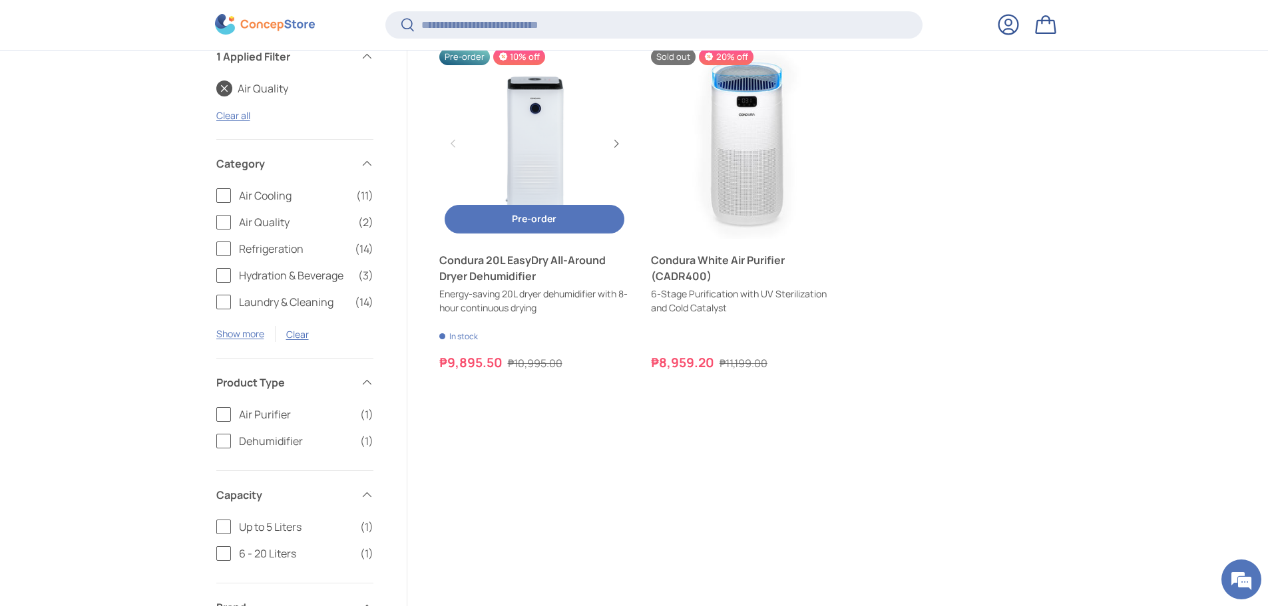
scroll to position [530, 0]
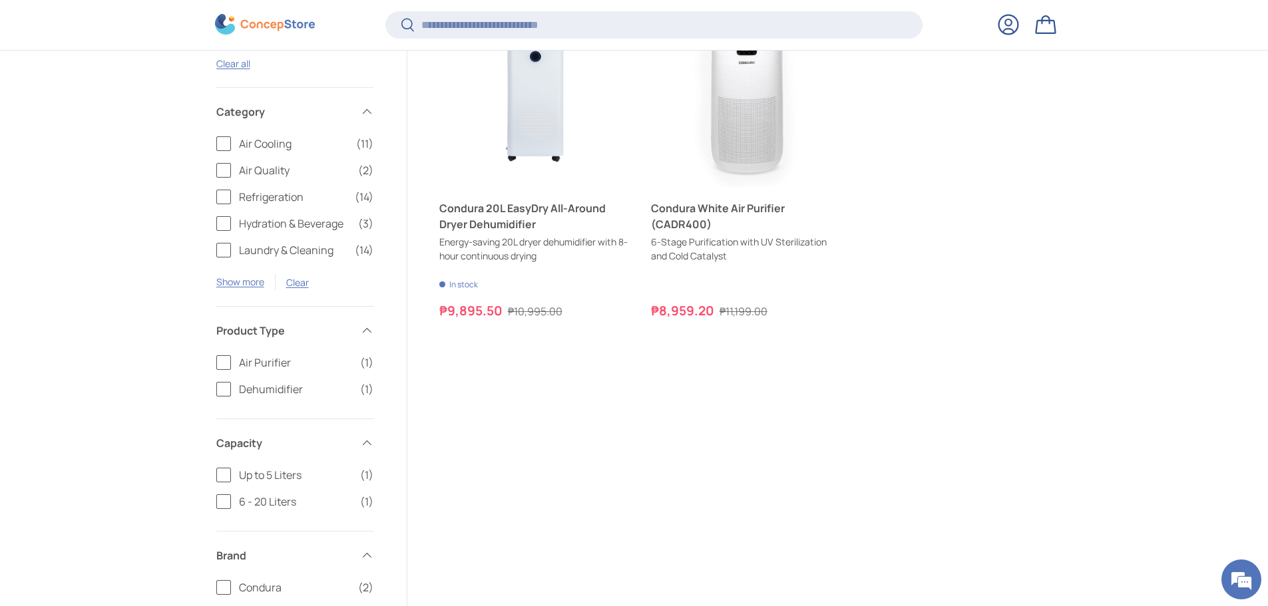
click at [223, 173] on label "Air Quality (2)" at bounding box center [294, 170] width 157 height 16
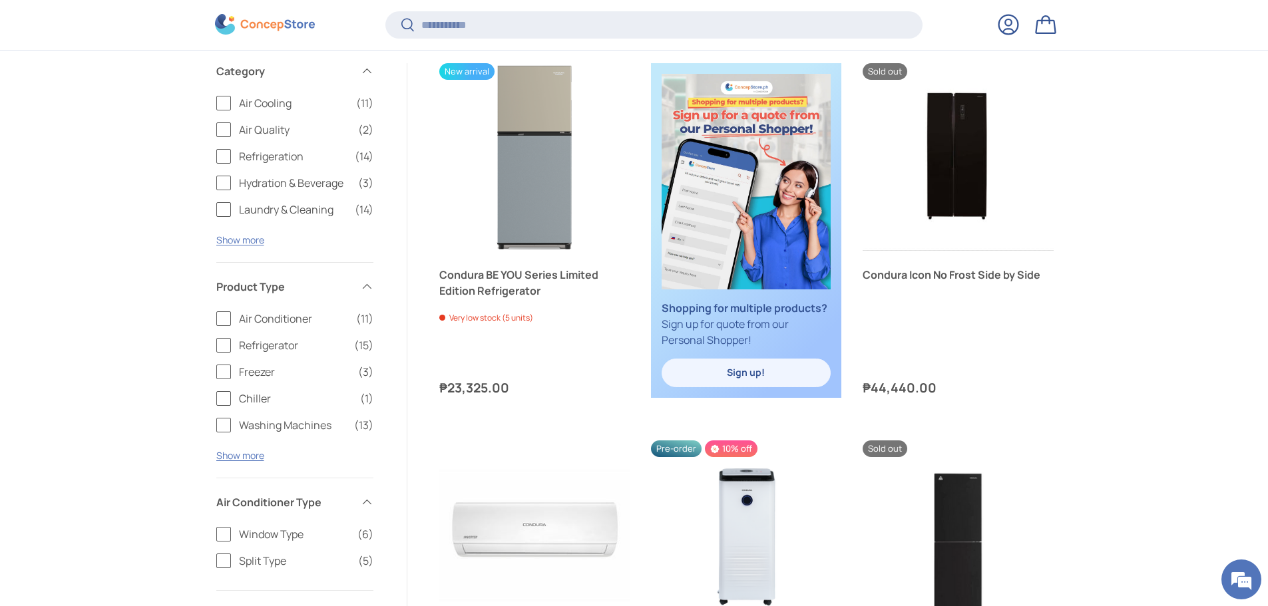
scroll to position [483, 0]
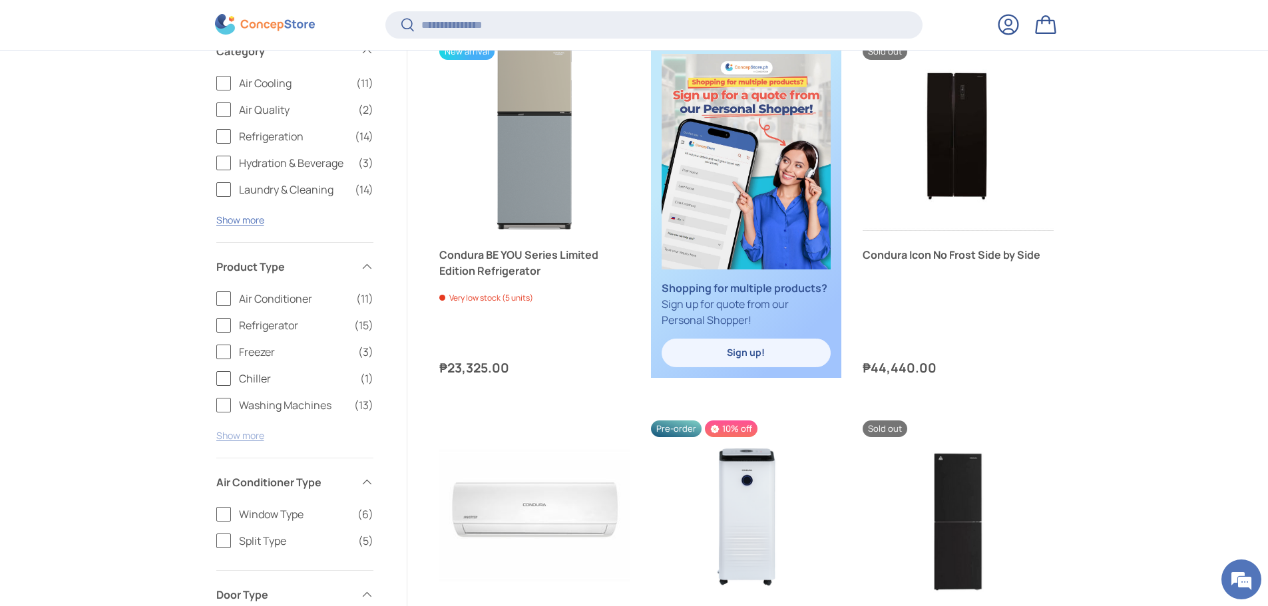
click at [253, 437] on button "Show more" at bounding box center [240, 435] width 48 height 13
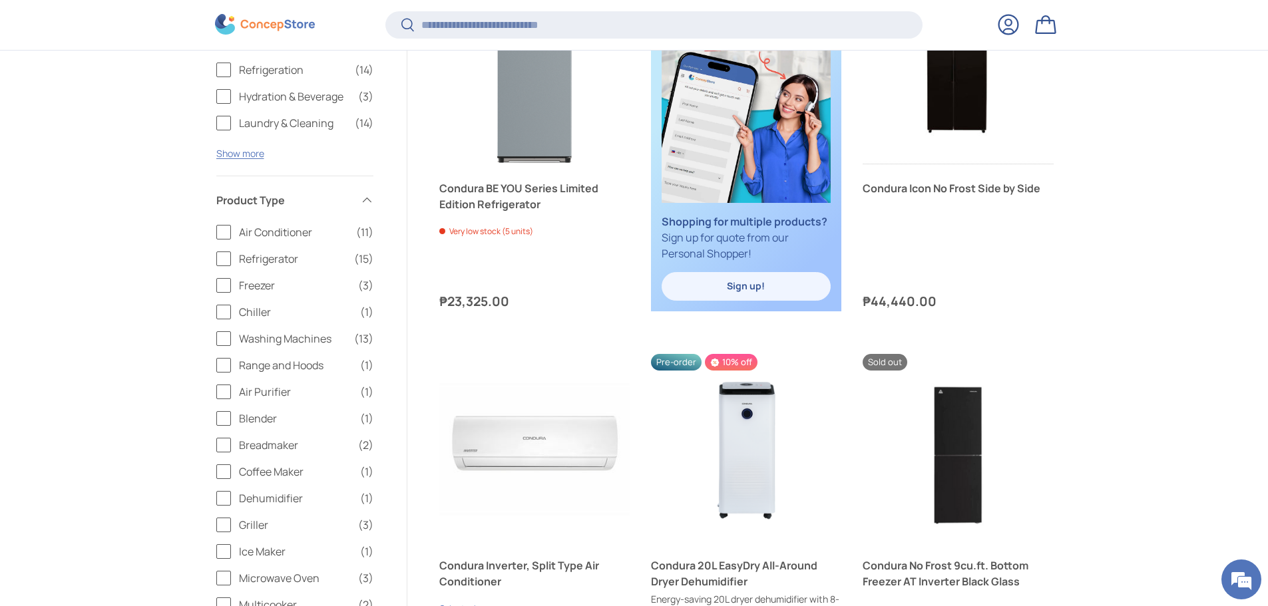
scroll to position [616, 0]
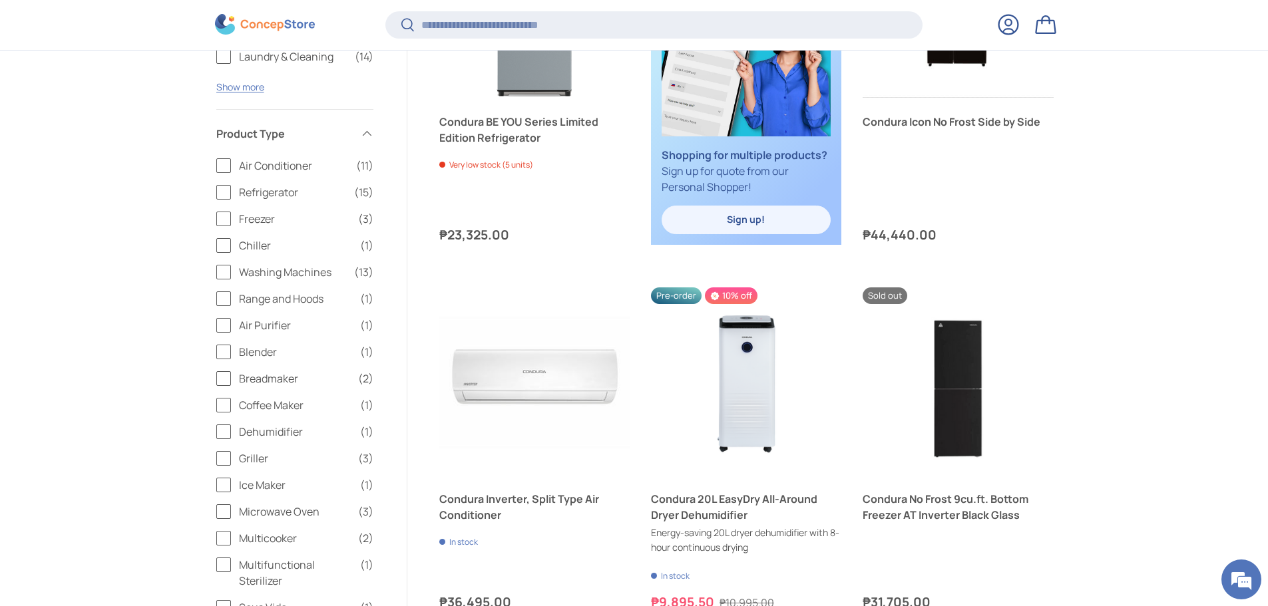
click at [271, 431] on span "Dehumidifier" at bounding box center [295, 432] width 113 height 16
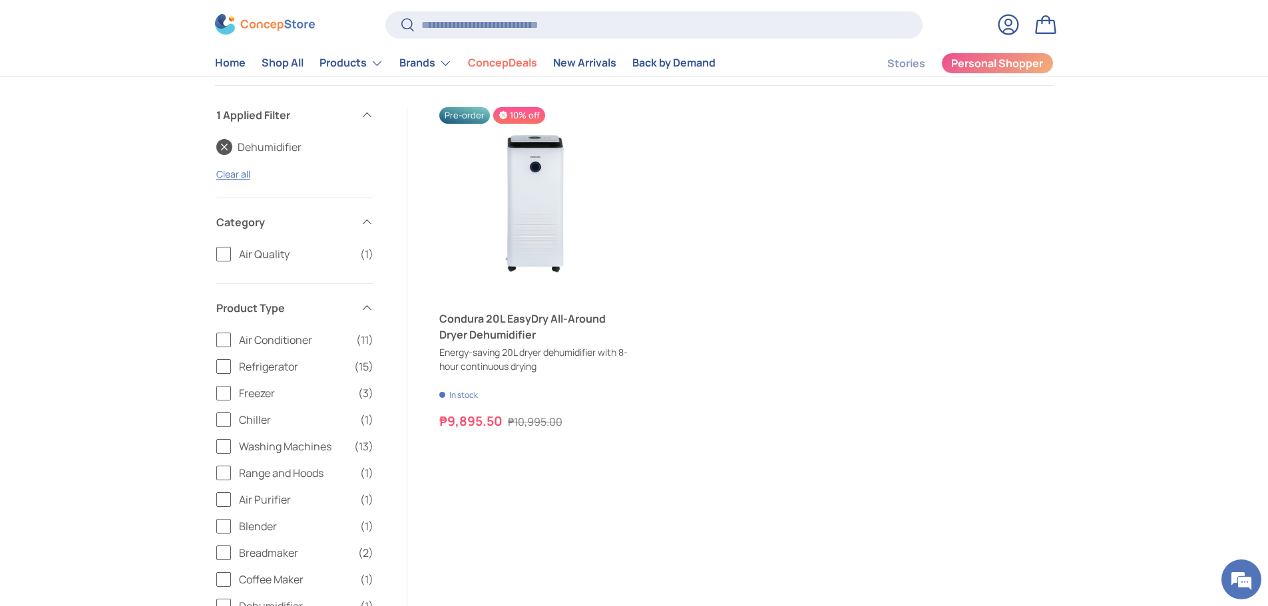
scroll to position [419, 0]
click at [271, 499] on span "Air Purifier" at bounding box center [295, 503] width 113 height 16
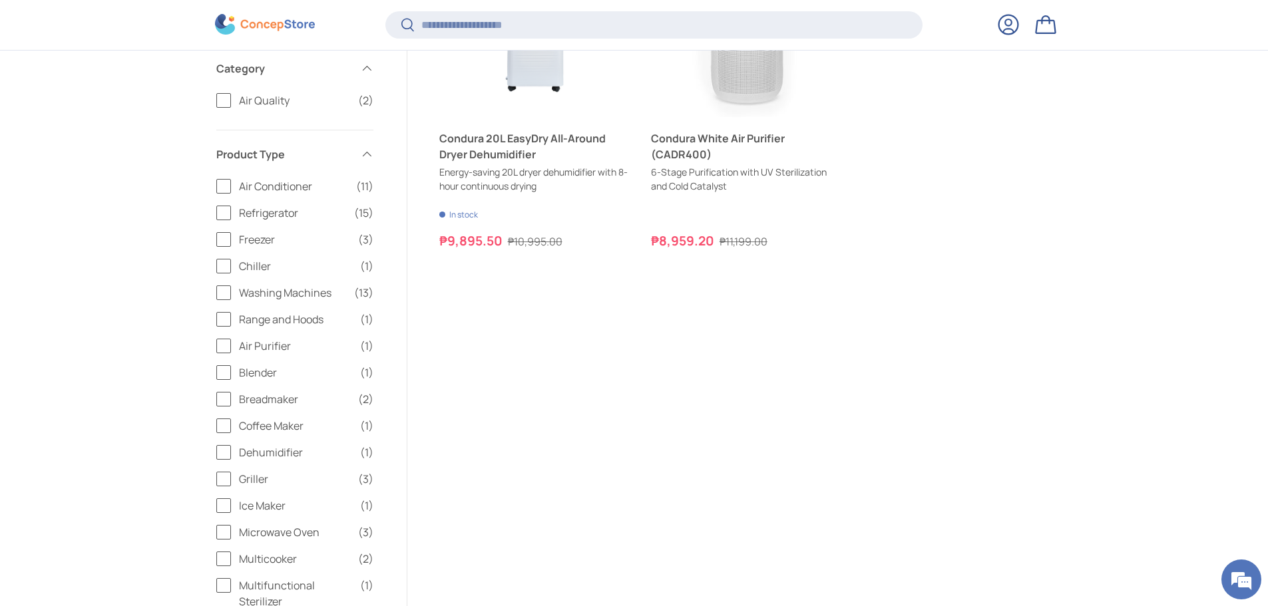
scroll to position [616, 0]
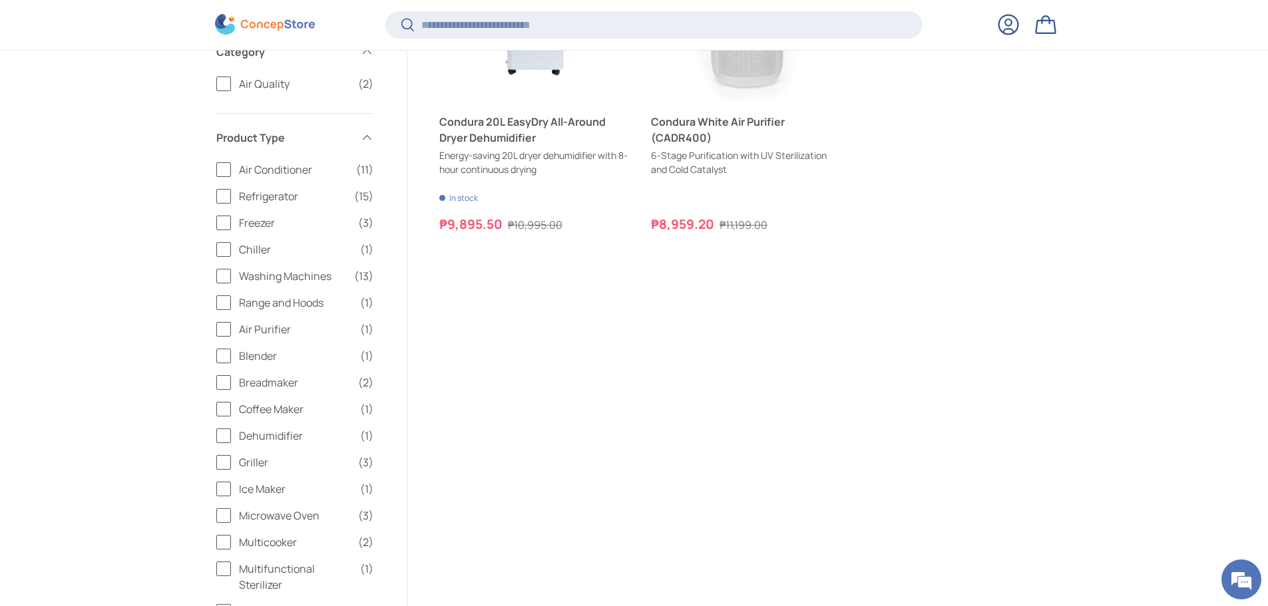
click at [291, 439] on span "Dehumidifier" at bounding box center [295, 436] width 113 height 16
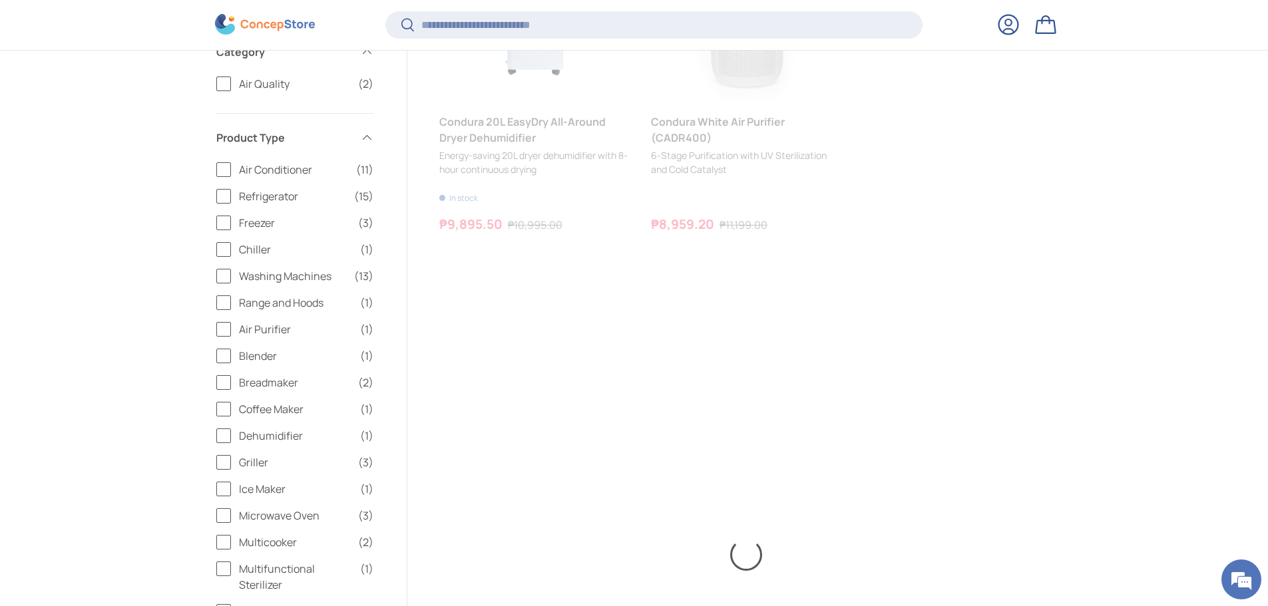
click at [264, 324] on span "Air Purifier" at bounding box center [295, 330] width 113 height 16
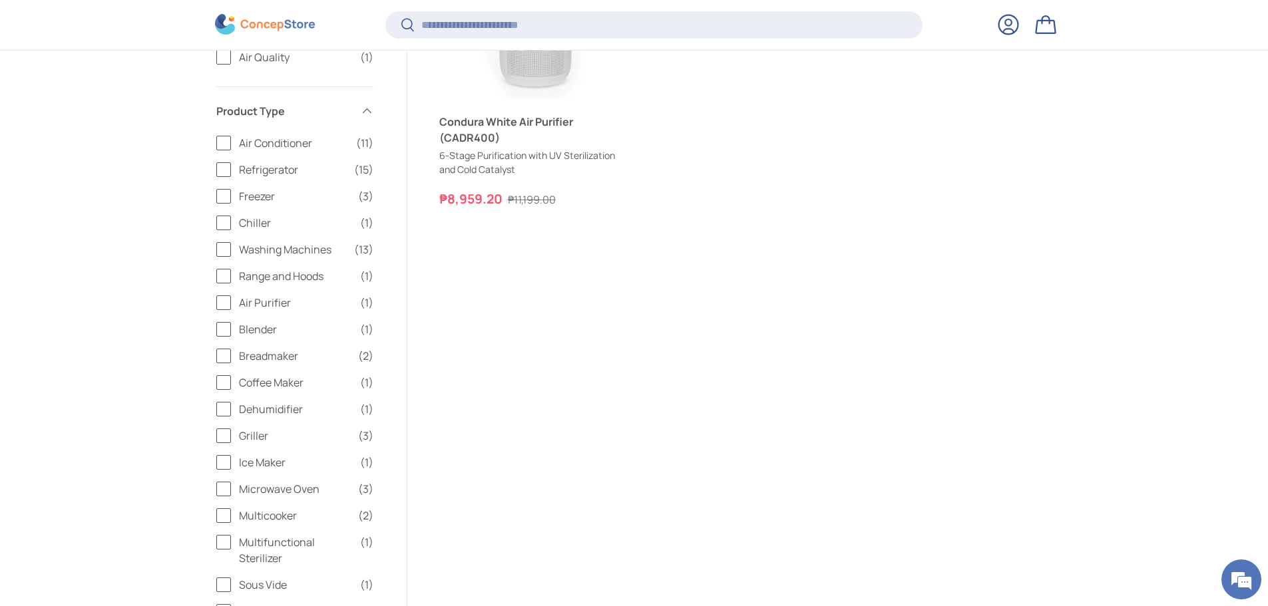
scroll to position [683, 0]
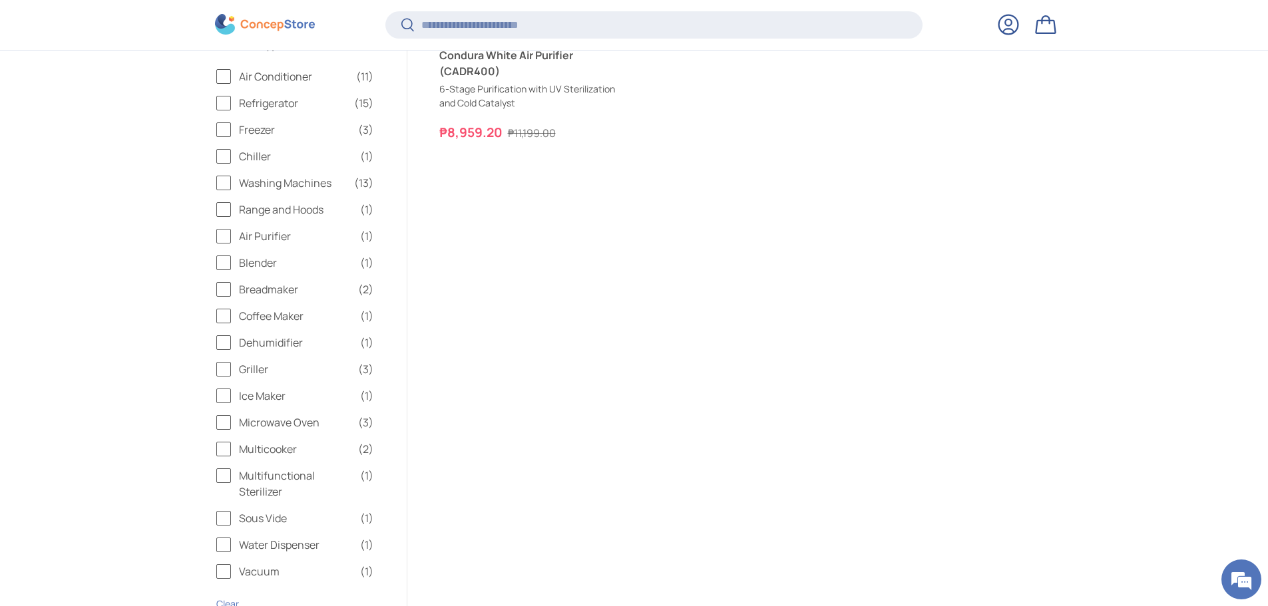
click at [220, 240] on label "Air Purifier (1)" at bounding box center [294, 236] width 157 height 16
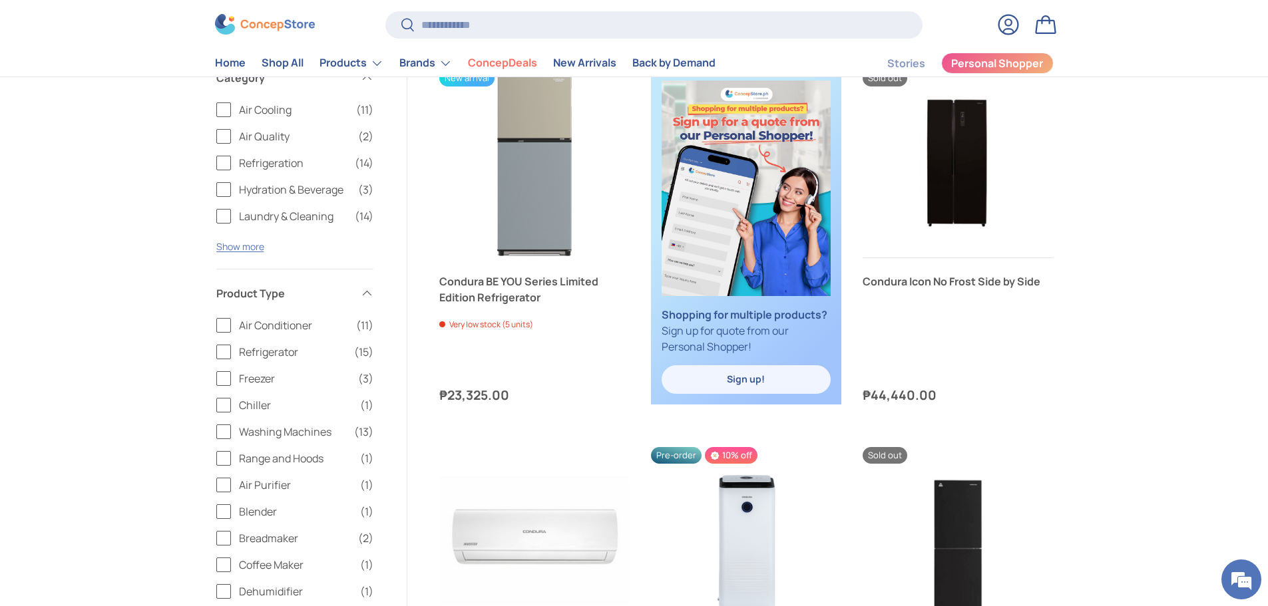
scroll to position [550, 0]
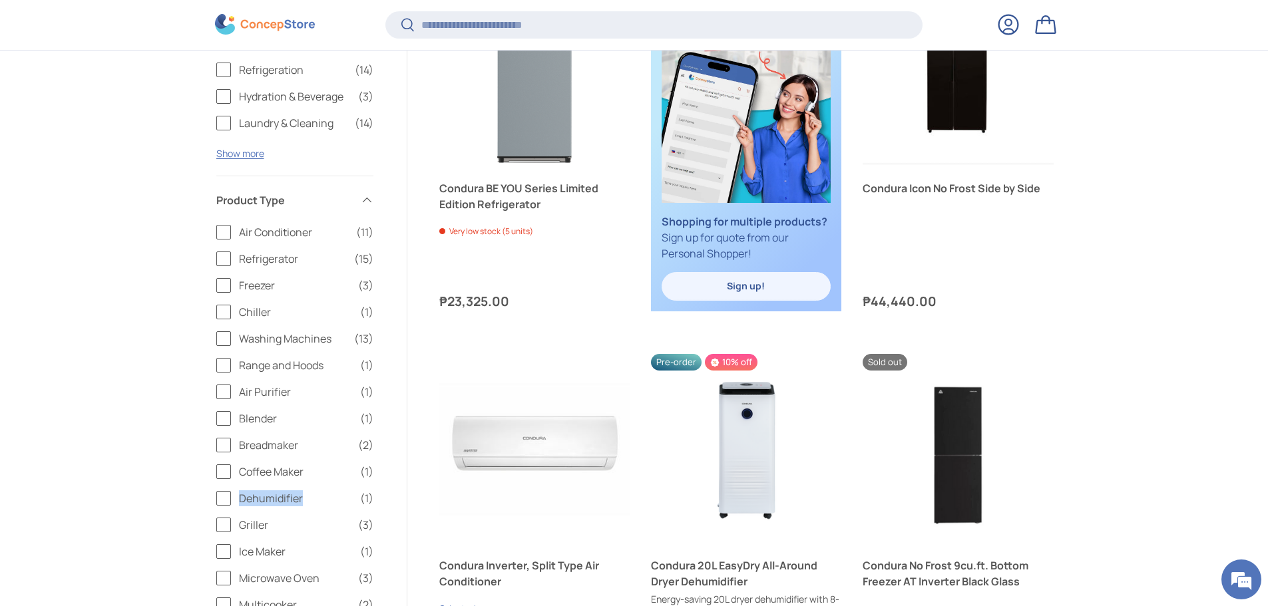
drag, startPoint x: 302, startPoint y: 497, endPoint x: 241, endPoint y: 495, distance: 60.6
click at [241, 495] on span "Dehumidifier" at bounding box center [295, 499] width 113 height 16
copy span "Dehumidifier"
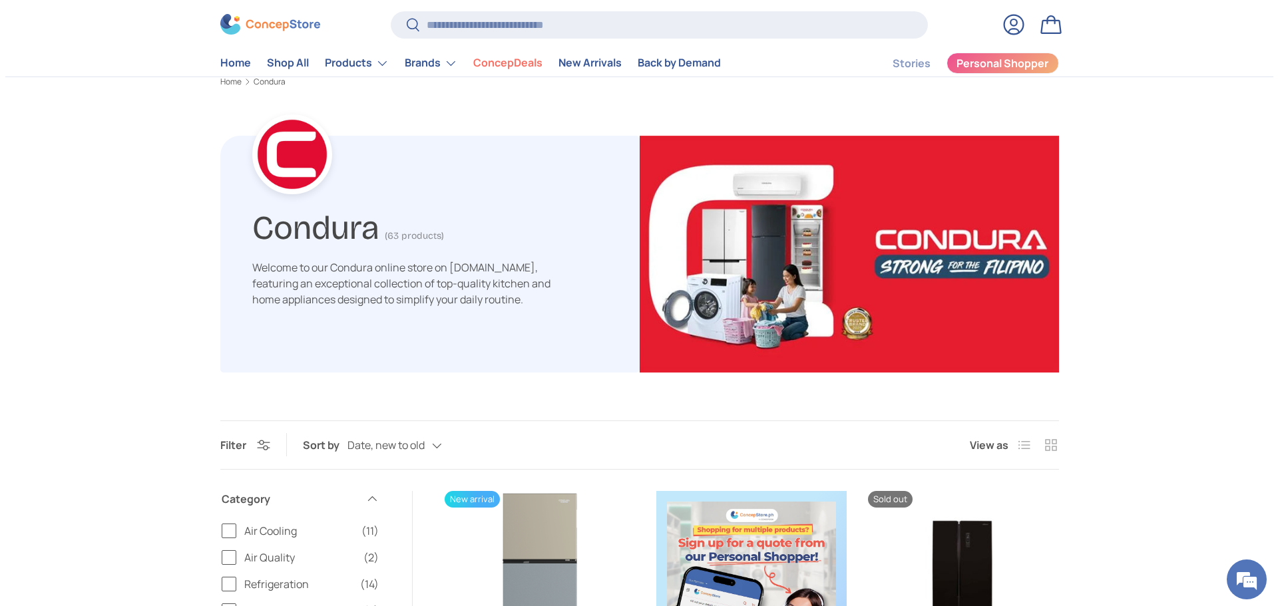
scroll to position [0, 0]
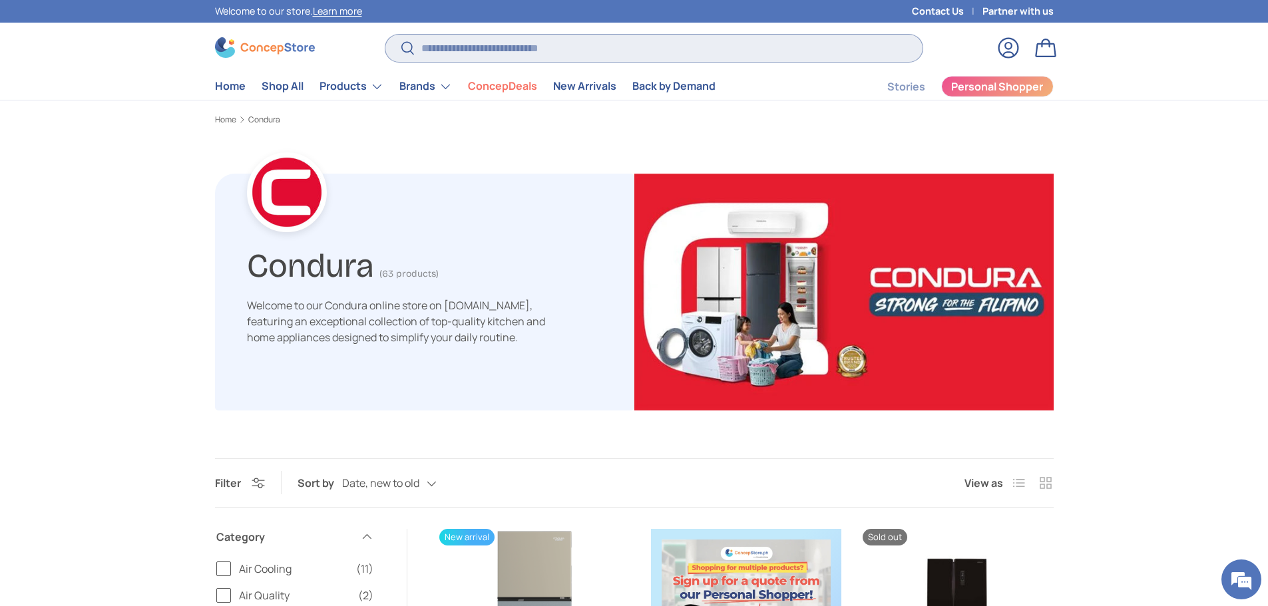
click at [469, 45] on input "Search" at bounding box center [653, 48] width 537 height 27
paste input "**********"
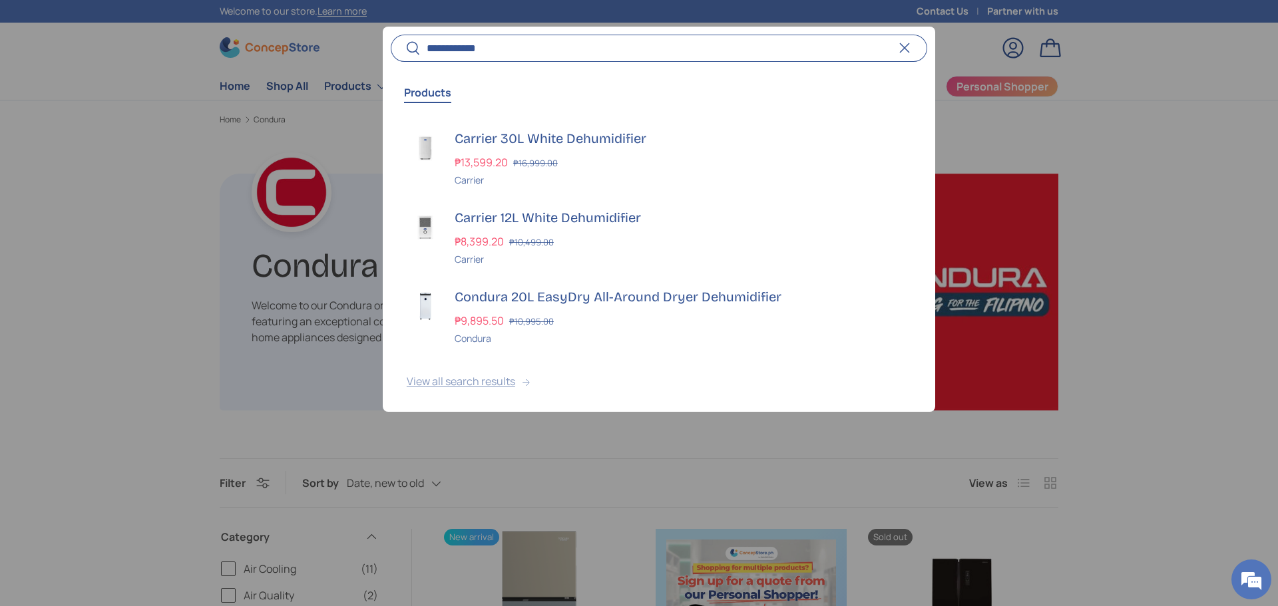
type input "**********"
click at [500, 388] on button "View all search results" at bounding box center [659, 384] width 552 height 56
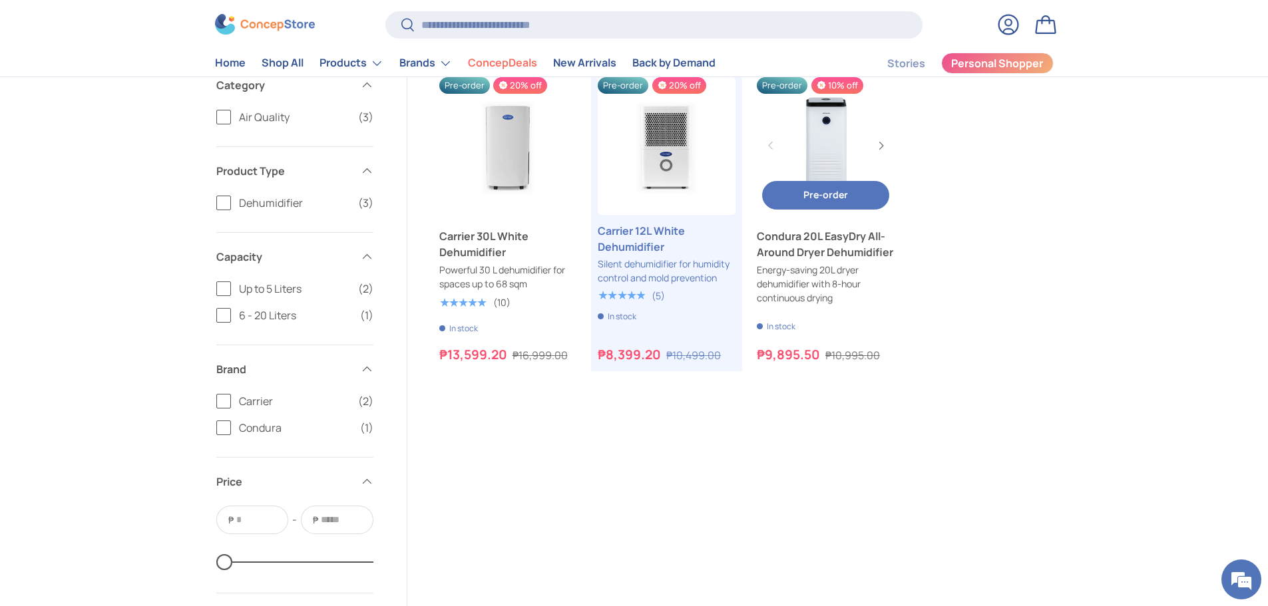
click at [842, 194] on span "Pre-order" at bounding box center [825, 194] width 45 height 13
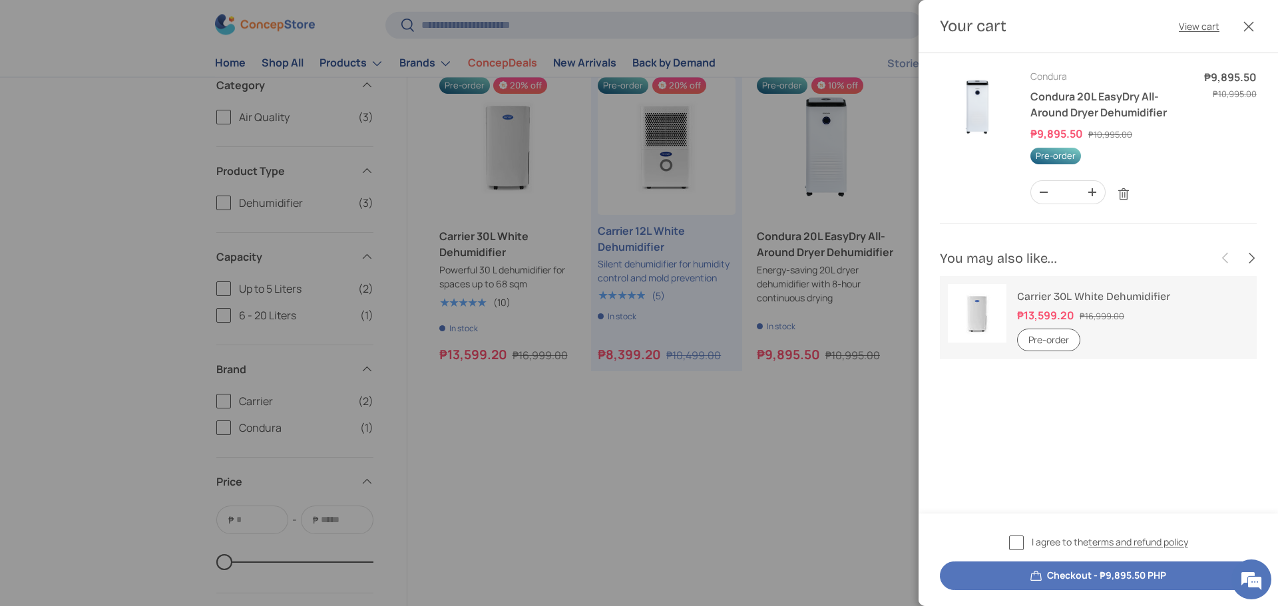
click at [1062, 158] on span "Pre-order" at bounding box center [1055, 156] width 51 height 17
click at [1011, 539] on label "I agree to the terms and refund policy" at bounding box center [1098, 542] width 179 height 15
click at [1046, 570] on button "Checkout - ₱9,895.50 PHP" at bounding box center [1098, 576] width 317 height 29
